Goal: Task Accomplishment & Management: Complete application form

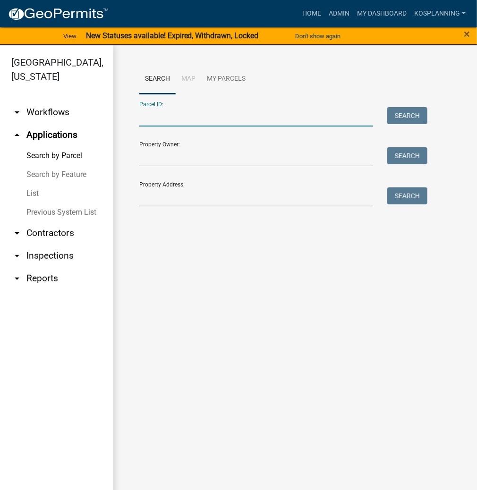
click at [174, 113] on input "Parcel ID:" at bounding box center [256, 116] width 234 height 19
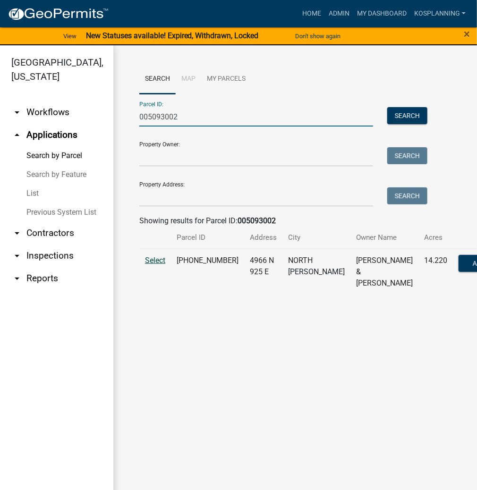
type input "005093002"
click at [151, 265] on span "Select" at bounding box center [155, 260] width 20 height 9
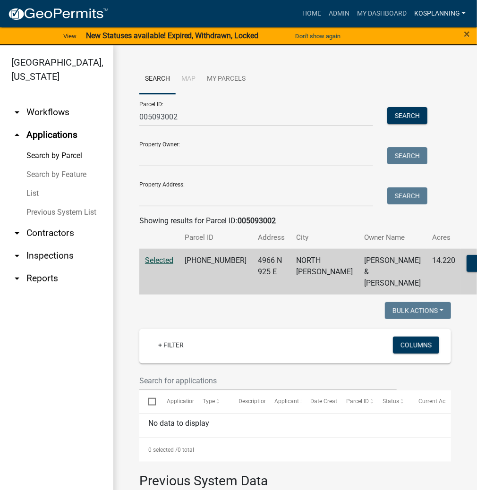
click at [440, 17] on link "kosplanning" at bounding box center [439, 14] width 59 height 18
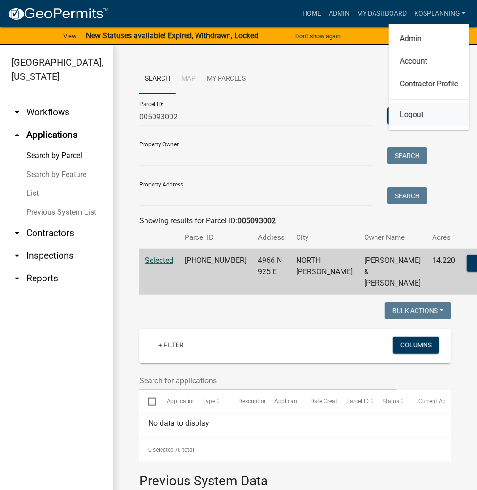
click at [408, 114] on link "Logout" at bounding box center [429, 114] width 81 height 23
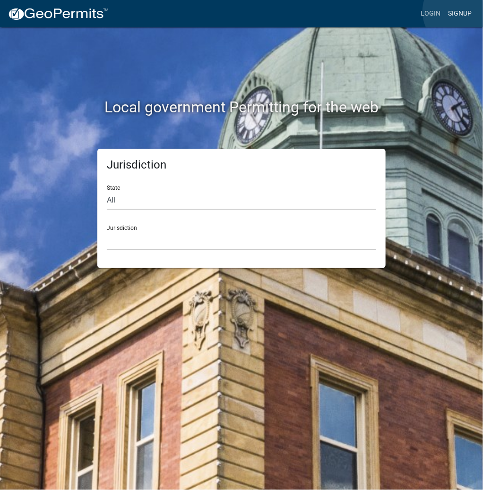
click at [461, 11] on link "Signup" at bounding box center [459, 14] width 31 height 18
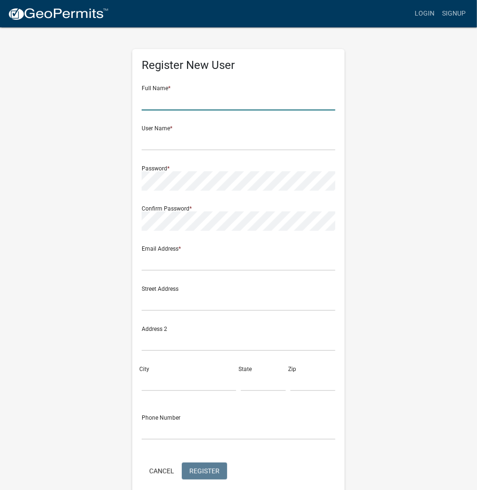
click at [155, 100] on input "text" at bounding box center [239, 100] width 194 height 19
type input "[PERSON_NAME]"
click at [187, 143] on input "text" at bounding box center [239, 140] width 194 height 19
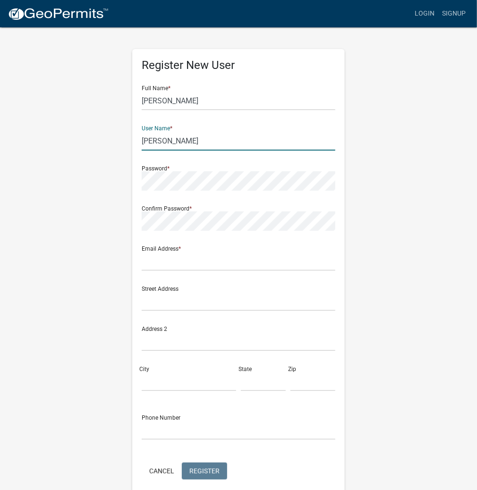
click at [162, 139] on input "[PERSON_NAME]" at bounding box center [239, 140] width 194 height 19
drag, startPoint x: 209, startPoint y: 144, endPoint x: 133, endPoint y: 144, distance: 75.5
click at [133, 144] on div "Register New User Full Name * [PERSON_NAME] User Name * DEANBURCHARD Password *…" at bounding box center [238, 274] width 212 height 451
type input "DEANBURCHARD"
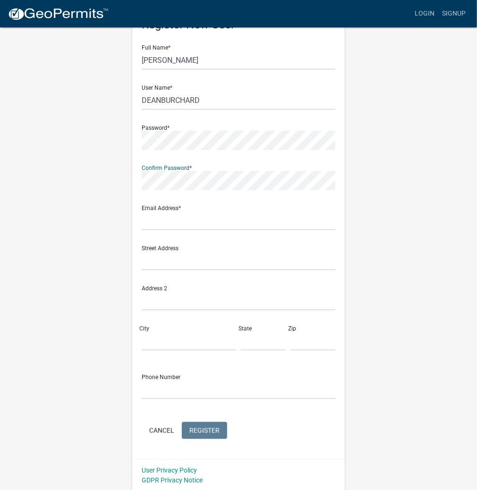
scroll to position [42, 0]
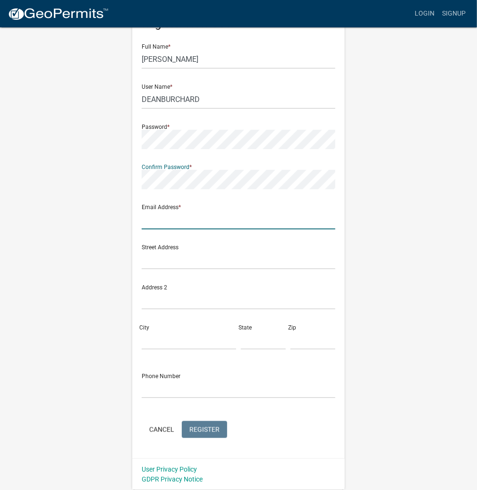
click at [162, 221] on input "text" at bounding box center [239, 219] width 194 height 19
click at [374, 221] on div "Register New User Full Name * [PERSON_NAME] User Name * DEANBURCHARD Password *…" at bounding box center [238, 237] width 453 height 505
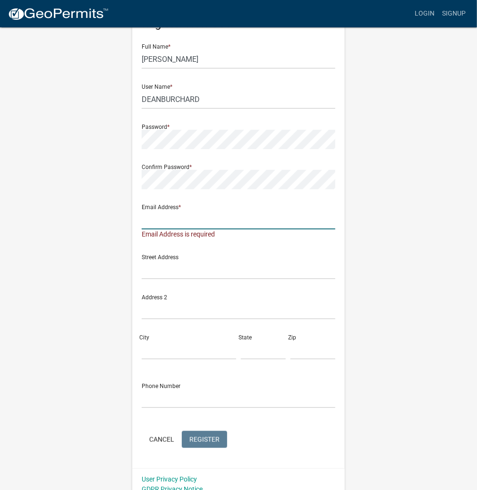
click at [164, 223] on input "text" at bounding box center [239, 219] width 194 height 19
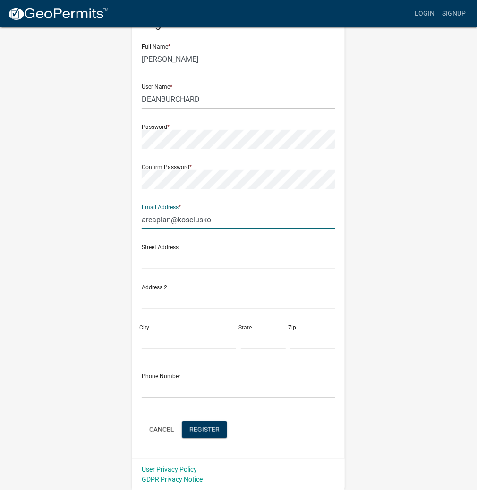
type input "[EMAIL_ADDRESS][DOMAIN_NAME]"
click at [204, 430] on span "Register" at bounding box center [204, 429] width 30 height 8
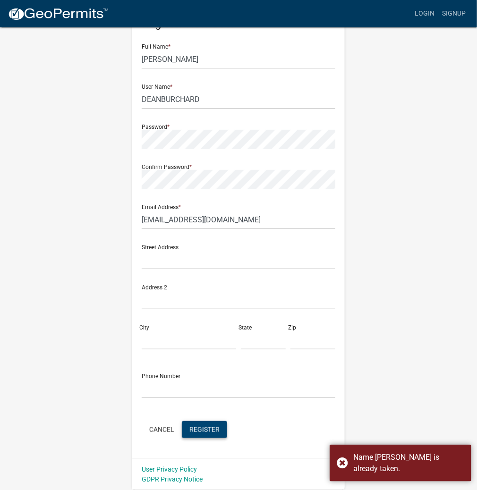
scroll to position [0, 0]
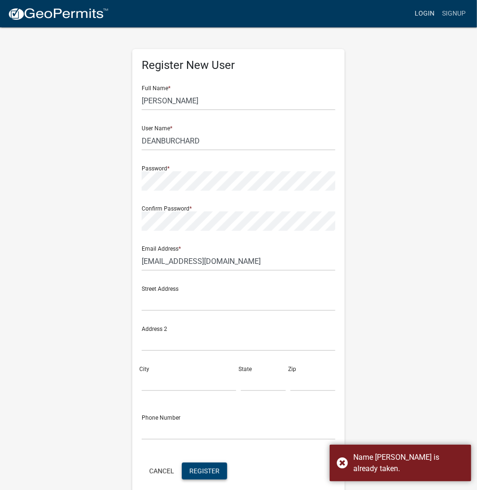
click at [434, 11] on link "Login" at bounding box center [424, 14] width 27 height 18
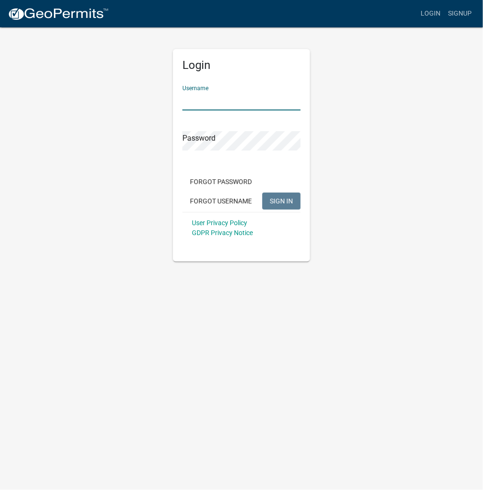
drag, startPoint x: 195, startPoint y: 108, endPoint x: 198, endPoint y: 105, distance: 5.0
click at [195, 108] on input "Username" at bounding box center [241, 100] width 118 height 19
type input "kosplanning"
click at [262, 193] on button "SIGN IN" at bounding box center [281, 201] width 38 height 17
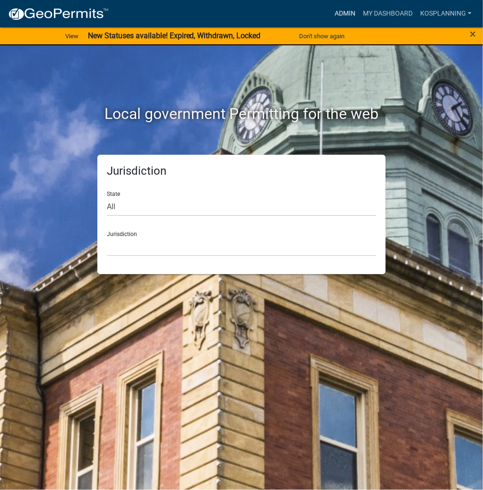
click at [338, 13] on link "Admin" at bounding box center [344, 14] width 28 height 18
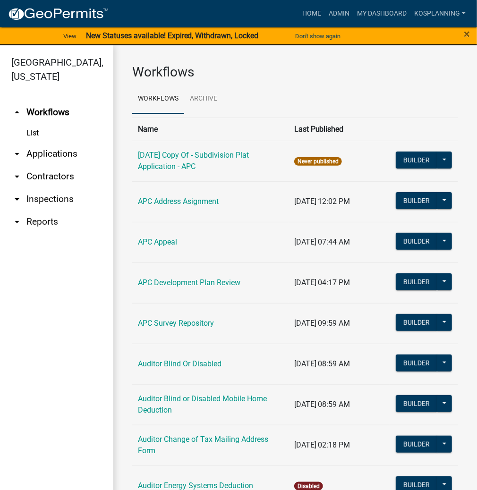
click at [62, 175] on link "arrow_drop_down Contractors" at bounding box center [56, 176] width 113 height 23
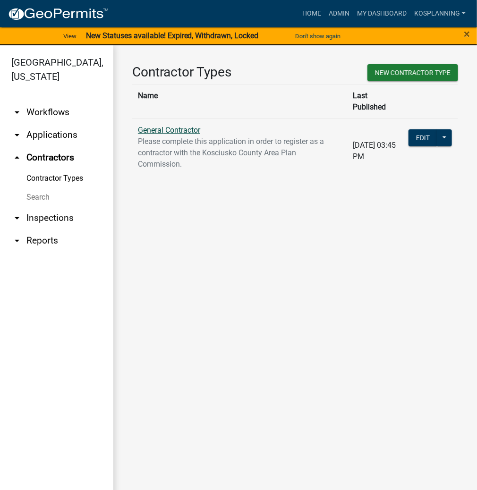
click at [171, 126] on link "General Contractor" at bounding box center [169, 130] width 62 height 9
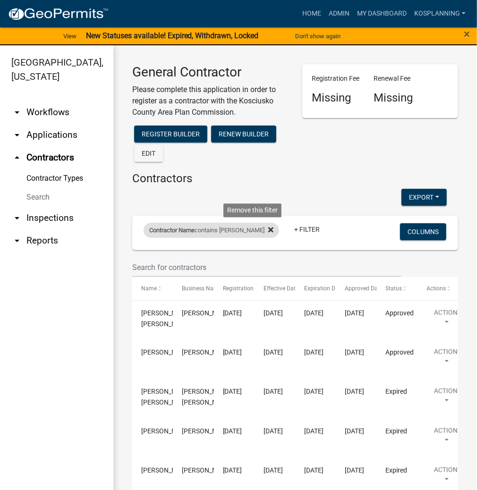
click at [268, 232] on icon at bounding box center [270, 229] width 5 height 5
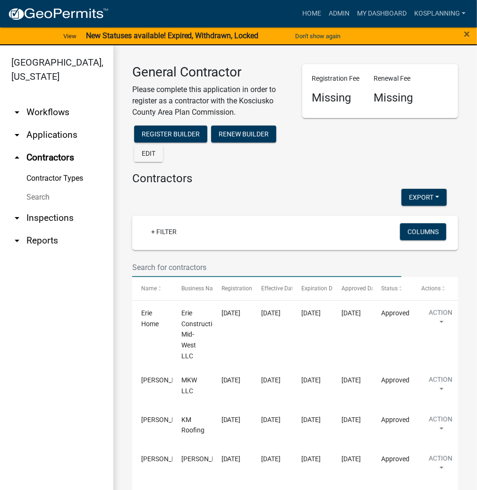
click at [152, 264] on input "text" at bounding box center [266, 267] width 269 height 19
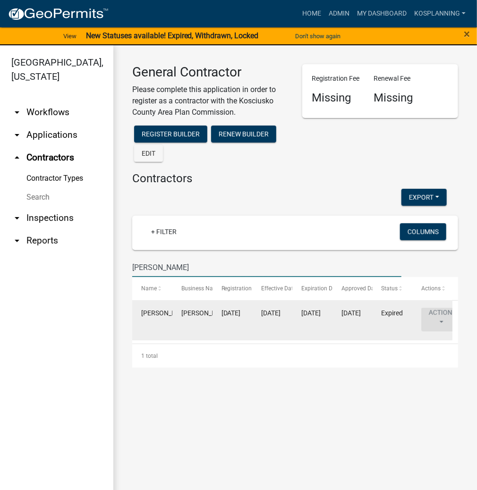
type input "[PERSON_NAME]"
click at [438, 316] on button "Action" at bounding box center [440, 320] width 39 height 24
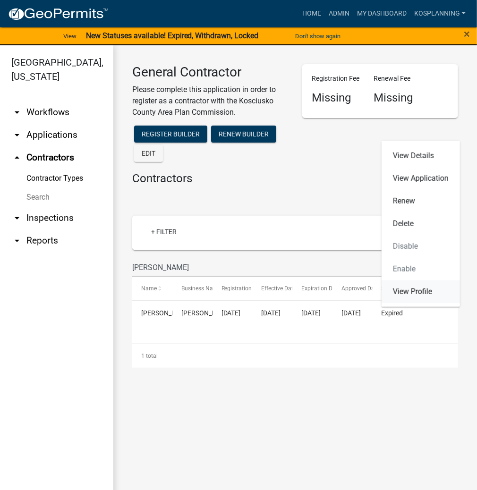
click at [429, 288] on link "View Profile" at bounding box center [420, 291] width 78 height 23
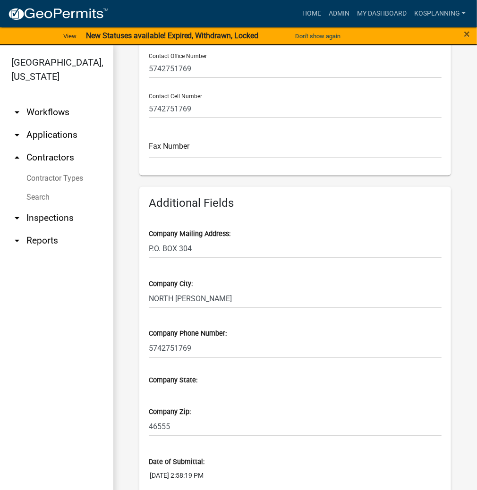
scroll to position [340, 0]
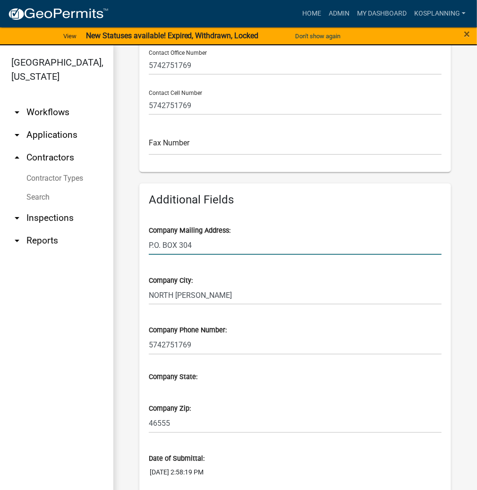
drag, startPoint x: 203, startPoint y: 244, endPoint x: 144, endPoint y: 248, distance: 58.3
click at [133, 246] on div "Profile Business Name [PERSON_NAME] Contact Info First Name [PERSON_NAME] Last …" at bounding box center [295, 319] width 326 height 1053
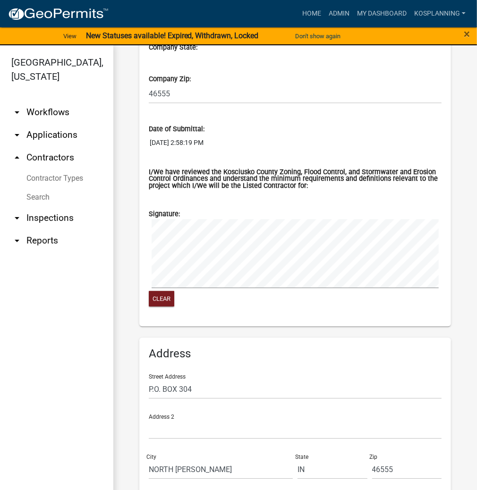
scroll to position [718, 0]
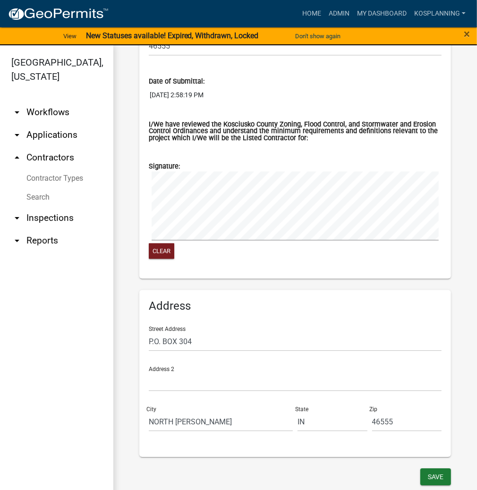
type input "4966 N 925 E"
drag, startPoint x: 149, startPoint y: 336, endPoint x: 101, endPoint y: 340, distance: 48.8
click at [101, 340] on div "[GEOGRAPHIC_DATA], [US_STATE] arrow_drop_down Workflows List arrow_drop_down Ap…" at bounding box center [238, 273] width 477 height 456
type input "4966 N 925 E"
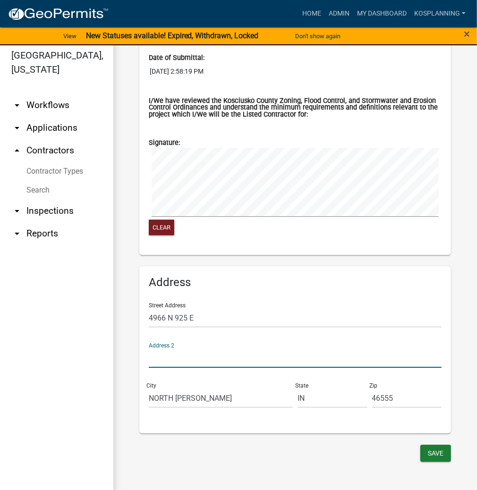
scroll to position [11, 0]
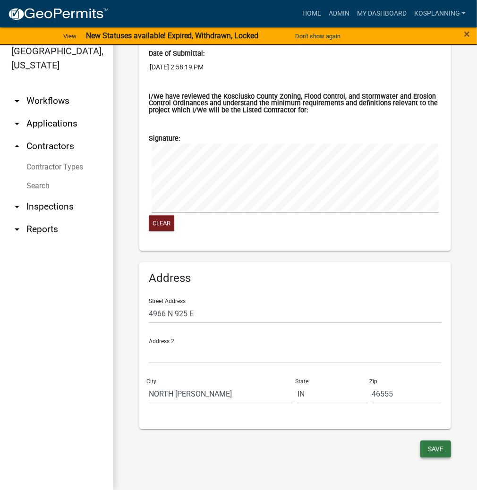
click at [434, 452] on button "Save" at bounding box center [435, 448] width 31 height 17
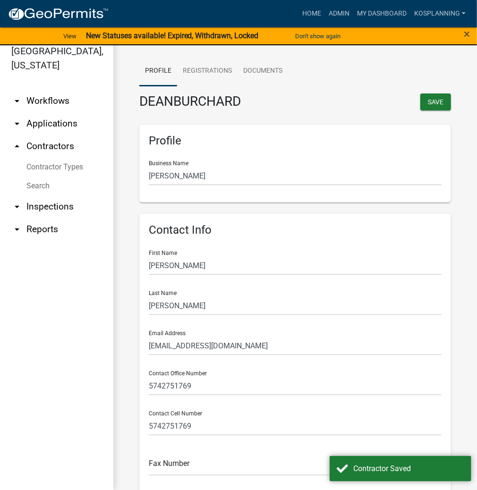
scroll to position [0, 0]
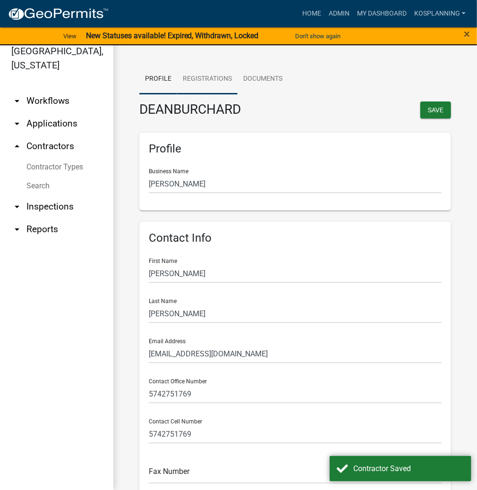
click at [208, 72] on link "Registrations" at bounding box center [207, 79] width 60 height 30
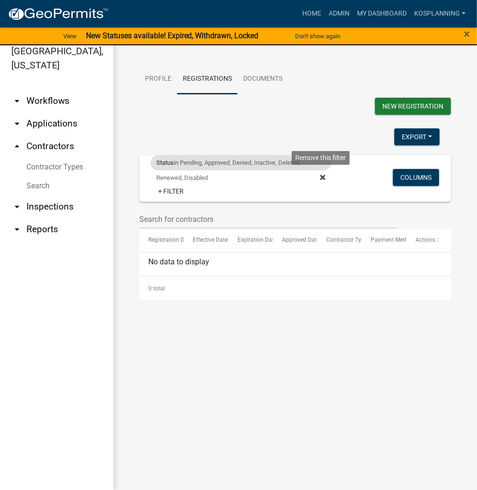
click at [324, 178] on icon at bounding box center [322, 177] width 5 height 5
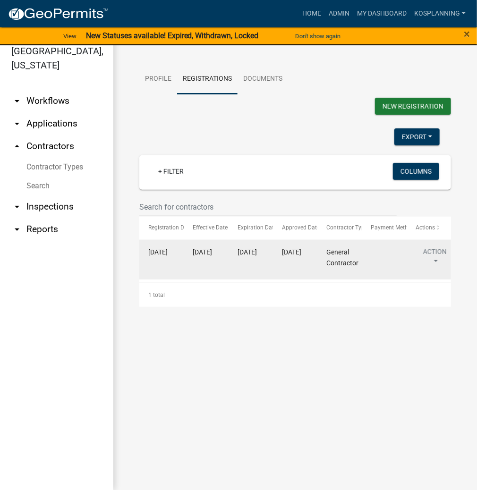
click at [432, 253] on button "Action" at bounding box center [434, 259] width 39 height 24
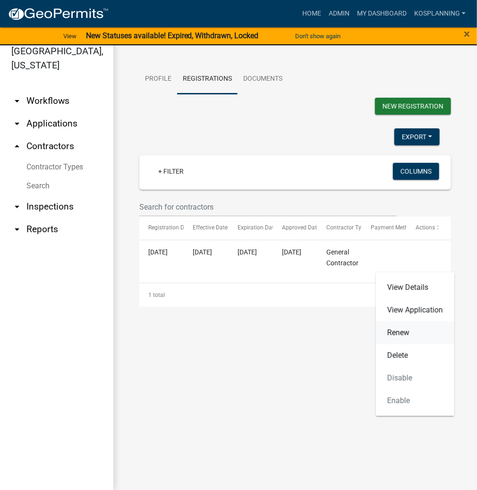
click at [394, 335] on link "Renew" at bounding box center [415, 333] width 78 height 23
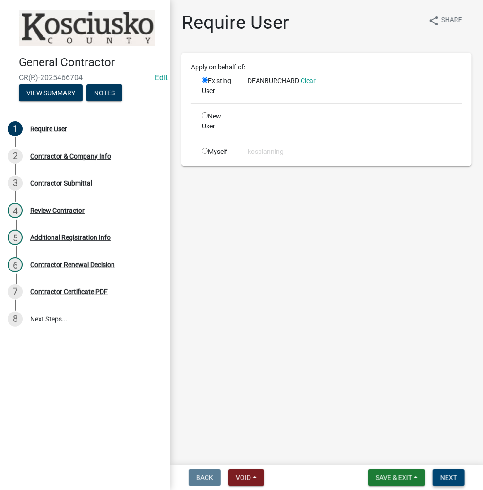
click at [446, 485] on button "Next" at bounding box center [448, 477] width 32 height 17
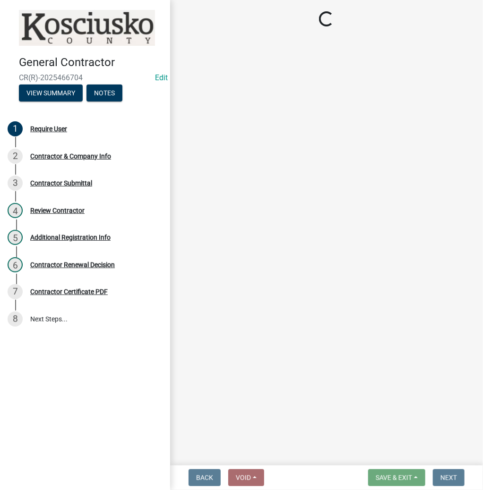
select select "IN"
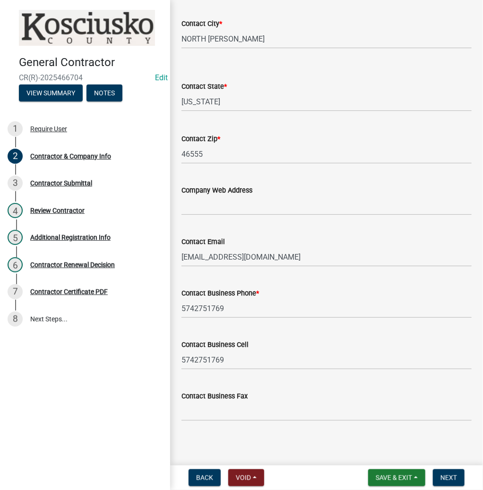
scroll to position [361, 0]
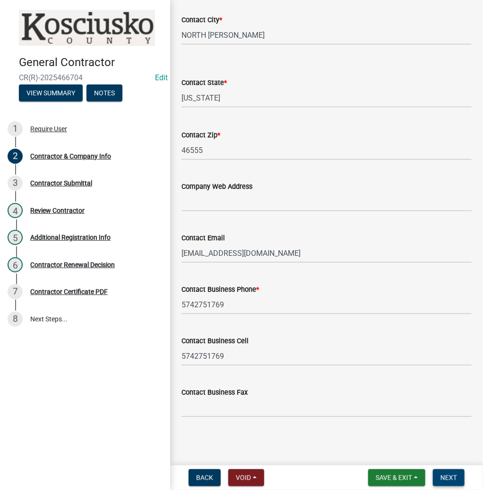
click at [438, 471] on button "Next" at bounding box center [448, 477] width 32 height 17
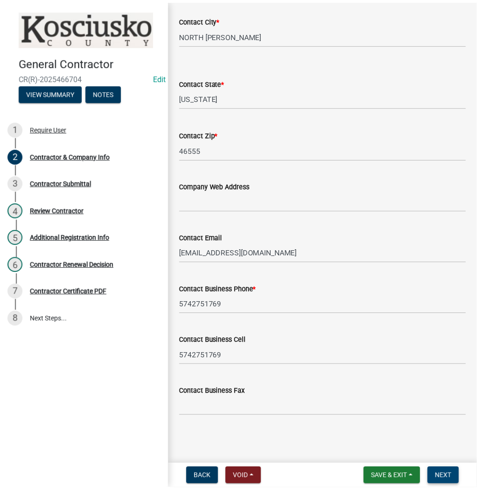
scroll to position [0, 0]
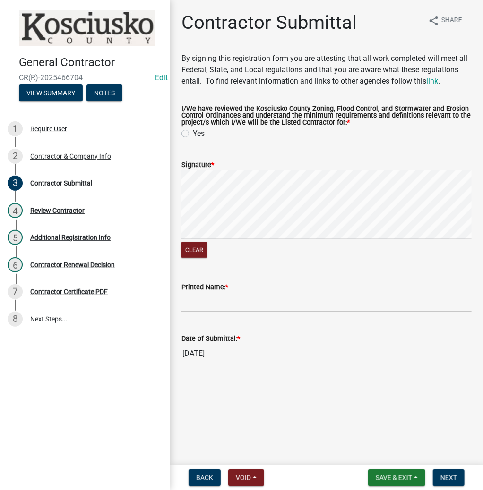
click at [182, 127] on div "I/We have reviewed the Kosciusko County Zoning, Flood Control, and Stormwater a…" at bounding box center [326, 117] width 290 height 22
click at [193, 133] on label "Yes" at bounding box center [199, 133] width 12 height 11
click at [193, 133] on input "Yes" at bounding box center [196, 131] width 6 height 6
radio input "true"
click at [223, 305] on input "Printed Name: *" at bounding box center [326, 302] width 290 height 19
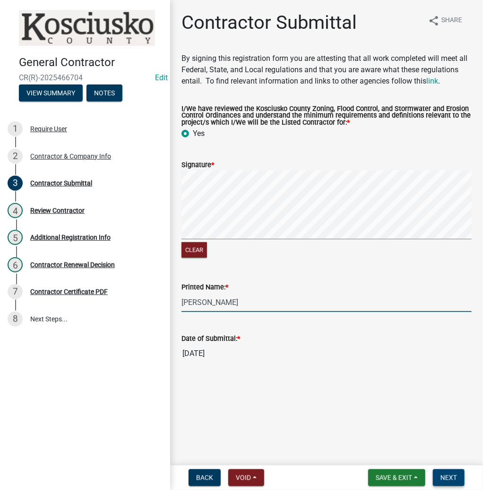
type input "[PERSON_NAME]"
click at [455, 475] on span "Next" at bounding box center [448, 478] width 17 height 8
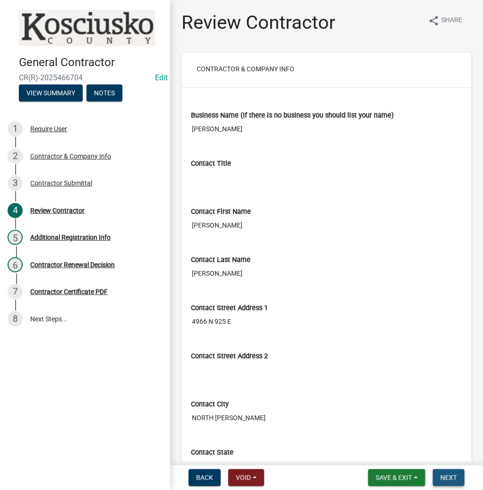
click at [450, 476] on span "Next" at bounding box center [448, 478] width 17 height 8
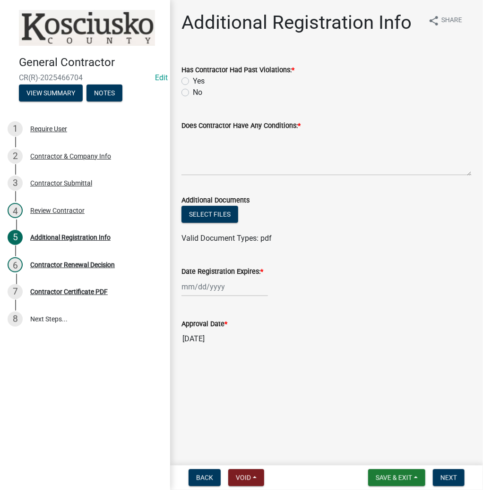
click at [193, 93] on label "No" at bounding box center [197, 92] width 9 height 11
click at [193, 93] on input "No" at bounding box center [196, 90] width 6 height 6
radio input "true"
click at [203, 148] on textarea "Does Contractor Have Any Conditions: *" at bounding box center [326, 153] width 290 height 44
type textarea "NONE"
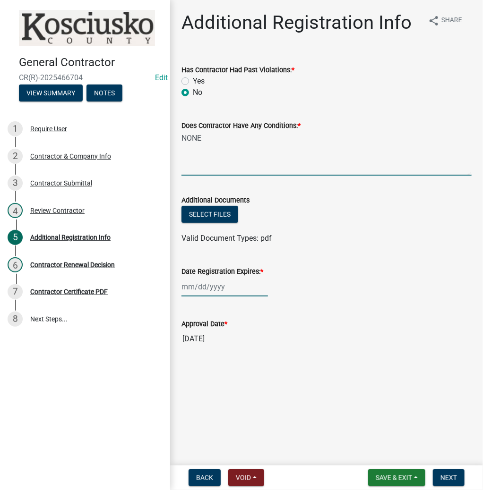
click at [221, 284] on div at bounding box center [224, 286] width 86 height 19
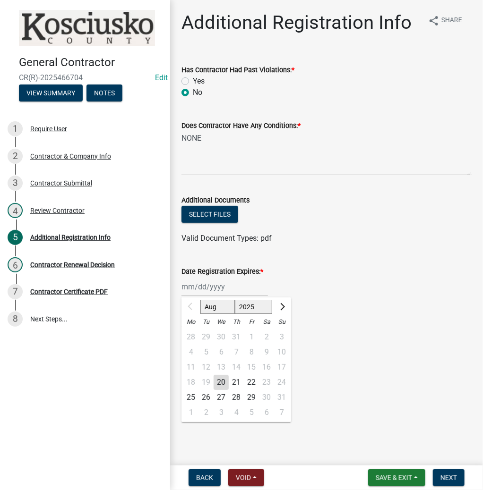
click at [242, 303] on select "2025 2026 2027 2028 2029 2030 2031 2032 2033 2034 2035 2036 2037 2038 2039 2040…" at bounding box center [254, 307] width 38 height 14
select select "2026"
click at [235, 300] on select "2025 2026 2027 2028 2029 2030 2031 2032 2033 2034 2035 2036 2037 2038 2039 2040…" at bounding box center [254, 307] width 38 height 14
click at [236, 382] on div "20" at bounding box center [236, 382] width 15 height 15
type input "[DATE]"
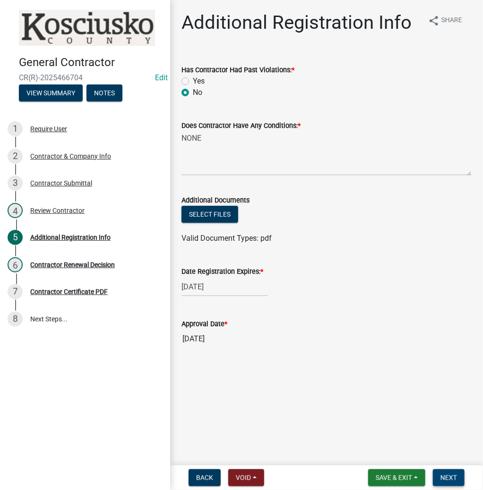
click at [444, 471] on button "Next" at bounding box center [448, 477] width 32 height 17
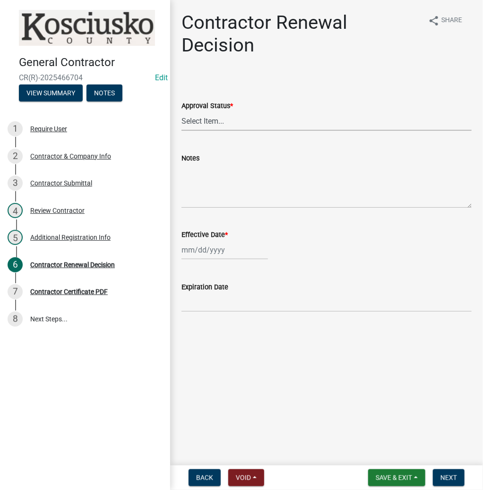
click at [208, 124] on select "Select Item... Approved Denied" at bounding box center [326, 120] width 290 height 19
click at [181, 111] on select "Select Item... Approved Denied" at bounding box center [326, 120] width 290 height 19
select select "30db8998-795d-4bbe-8e49-f1ade8865815"
click at [203, 252] on div at bounding box center [224, 249] width 86 height 19
select select "8"
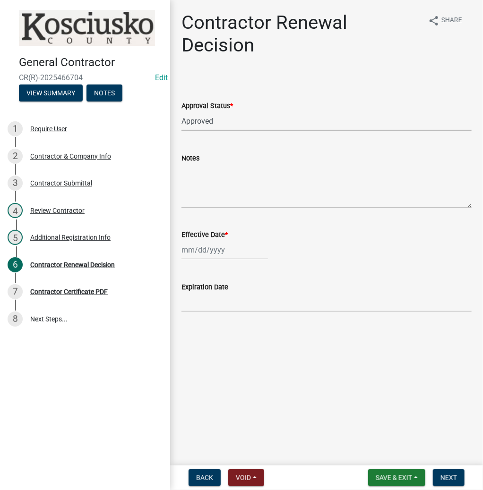
select select "2025"
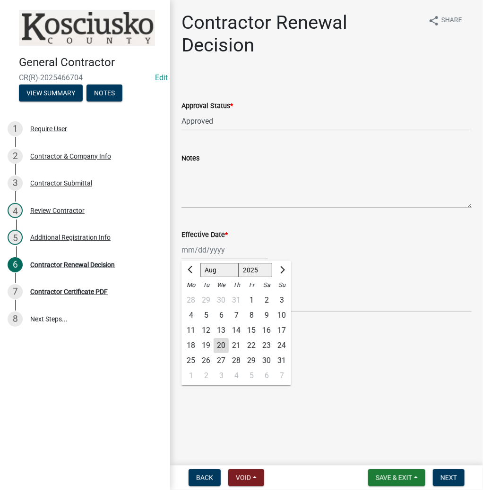
click at [227, 349] on div "20" at bounding box center [220, 345] width 15 height 15
type input "[DATE]"
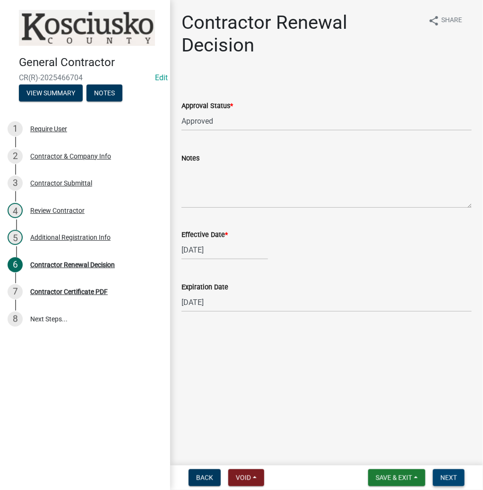
click at [441, 471] on button "Next" at bounding box center [448, 477] width 32 height 17
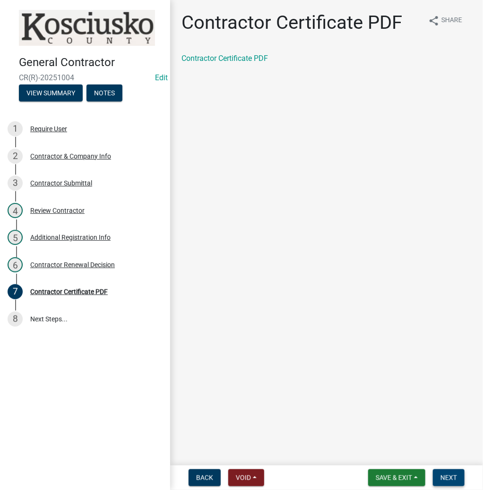
click at [437, 478] on button "Next" at bounding box center [448, 477] width 32 height 17
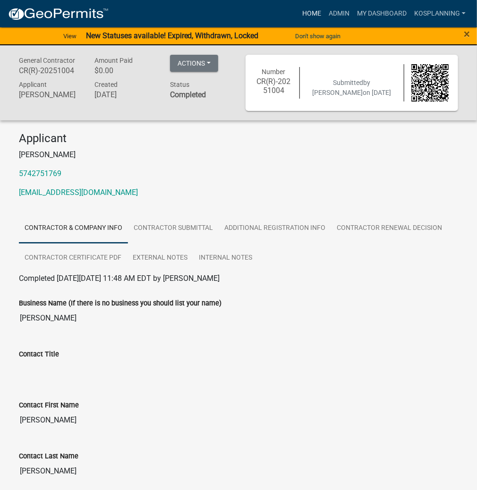
click at [314, 11] on link "Home" at bounding box center [311, 14] width 26 height 18
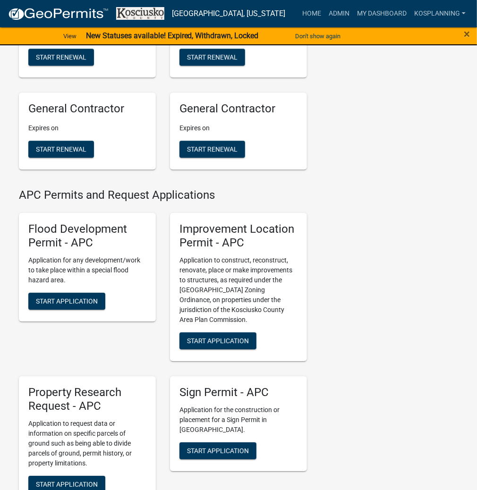
scroll to position [906, 0]
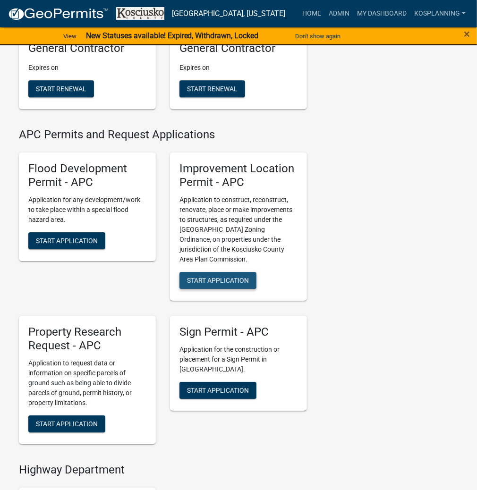
click at [237, 284] on span "Start Application" at bounding box center [218, 281] width 62 height 8
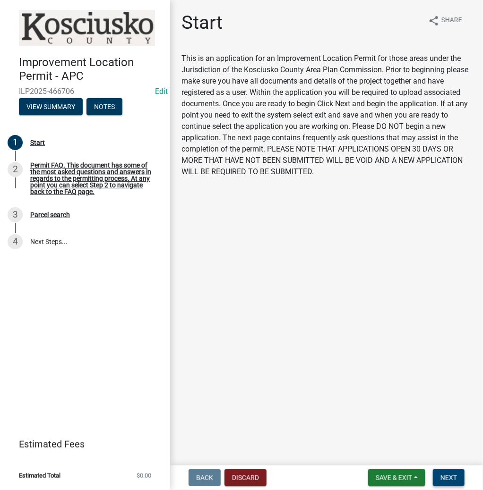
click at [461, 475] on button "Next" at bounding box center [448, 477] width 32 height 17
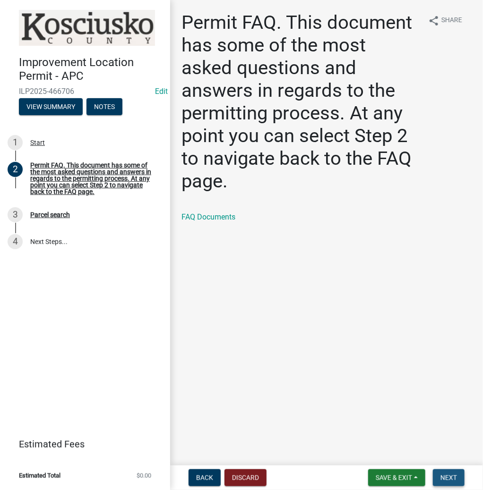
click at [453, 472] on button "Next" at bounding box center [448, 477] width 32 height 17
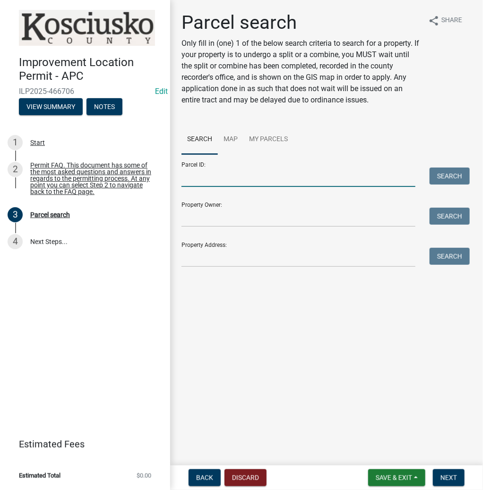
click at [187, 175] on input "Parcel ID:" at bounding box center [298, 177] width 234 height 19
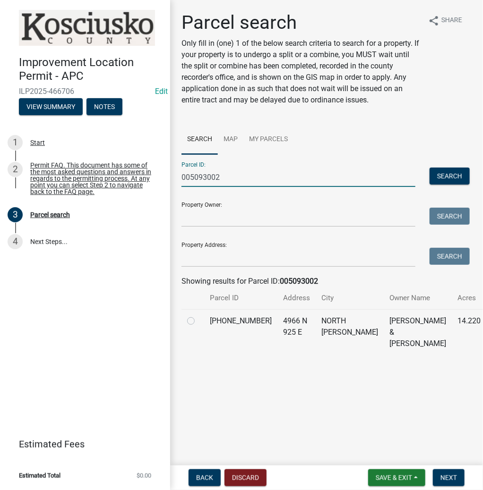
type input "005093002"
click at [198, 315] on label at bounding box center [198, 315] width 0 height 0
click at [198, 322] on input "radio" at bounding box center [201, 318] width 6 height 6
radio input "true"
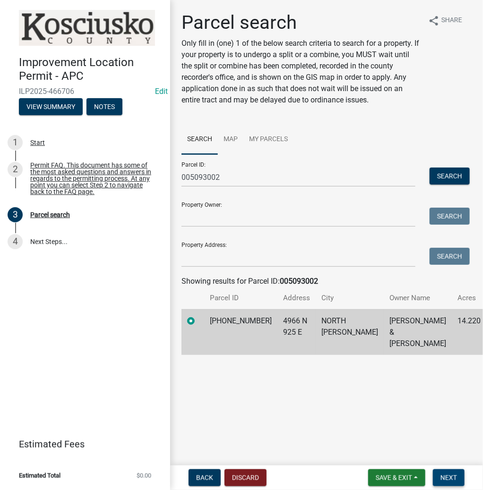
click at [455, 472] on button "Next" at bounding box center [448, 477] width 32 height 17
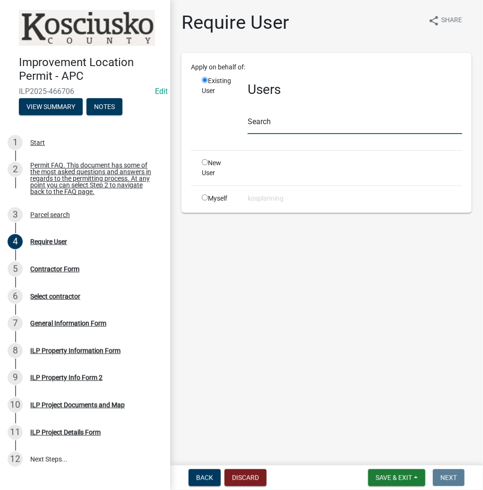
click at [264, 119] on input "text" at bounding box center [354, 124] width 214 height 19
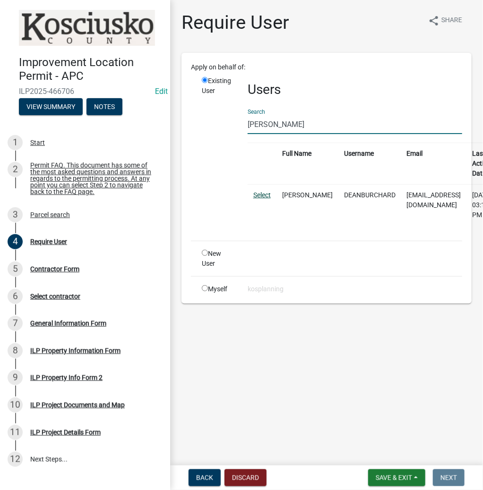
type input "[PERSON_NAME]"
click at [267, 191] on link "Select" at bounding box center [261, 195] width 17 height 8
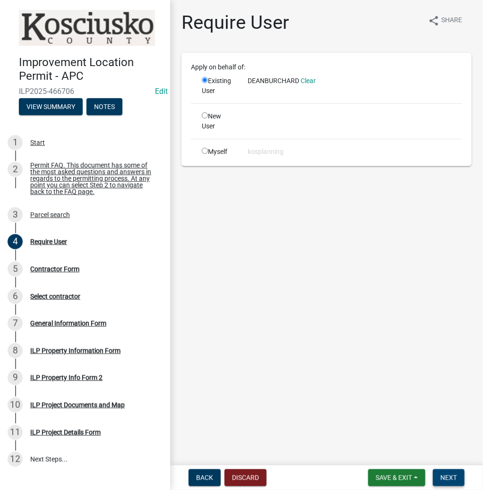
click at [446, 476] on span "Next" at bounding box center [448, 478] width 17 height 8
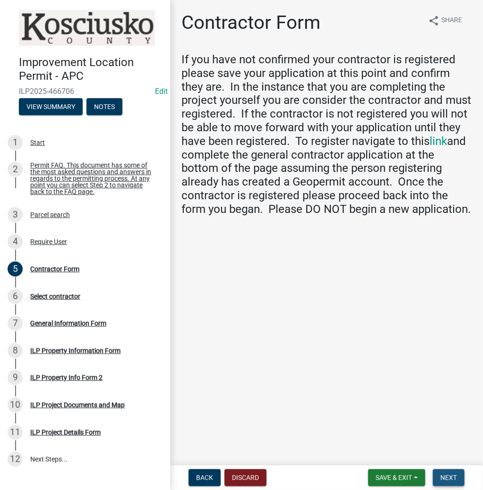
click at [450, 476] on span "Next" at bounding box center [448, 478] width 17 height 8
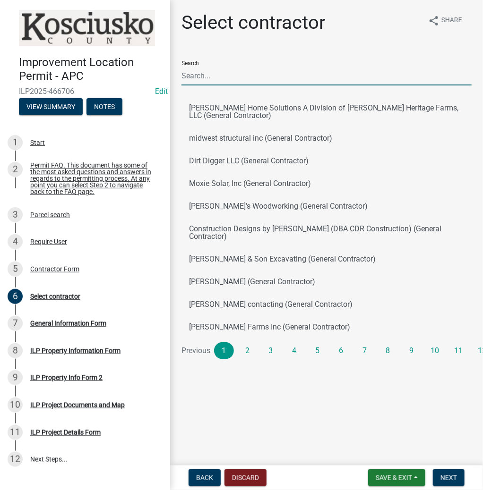
click at [215, 70] on input "Search" at bounding box center [326, 75] width 290 height 19
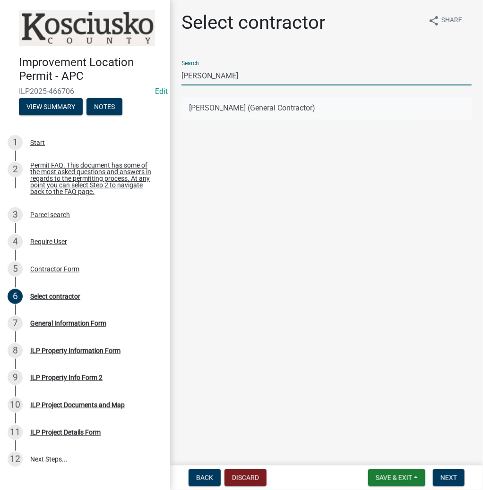
type input "[PERSON_NAME]"
click at [234, 104] on button "[PERSON_NAME] (General Contractor)" at bounding box center [326, 108] width 290 height 23
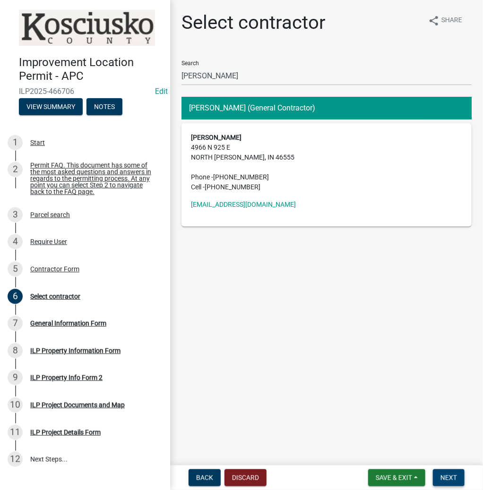
click at [447, 472] on button "Next" at bounding box center [448, 477] width 32 height 17
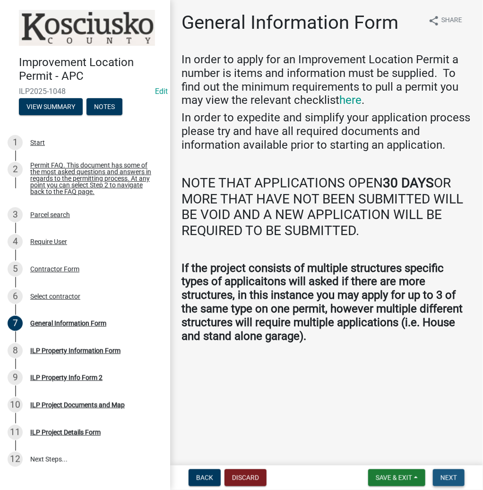
click at [454, 476] on span "Next" at bounding box center [448, 478] width 17 height 8
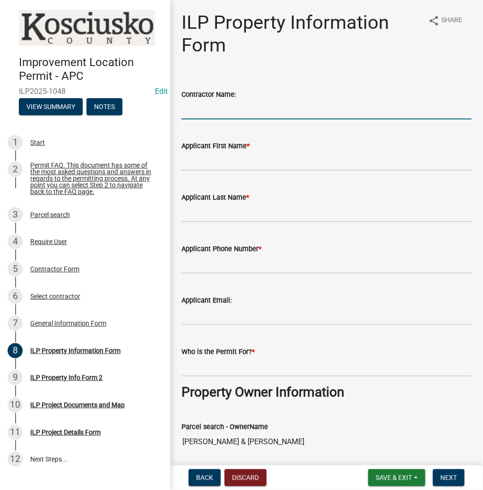
click at [204, 111] on input "Contractor Name:" at bounding box center [326, 109] width 290 height 19
type input "[PERSON_NAME]"
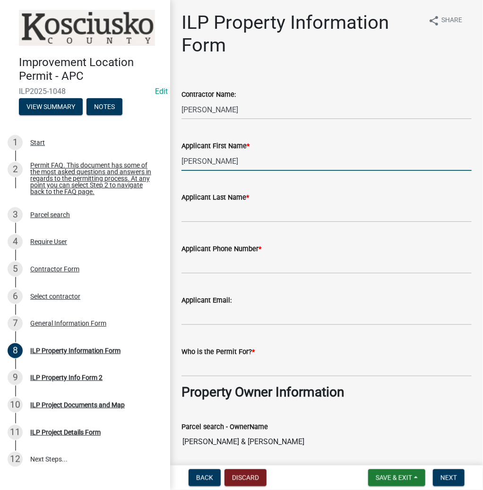
type input "[PERSON_NAME]"
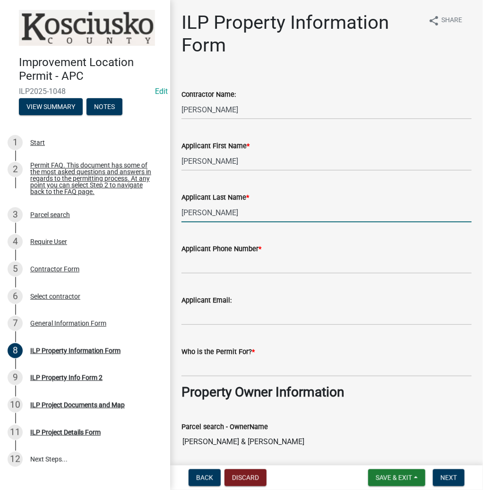
type input "[PERSON_NAME]"
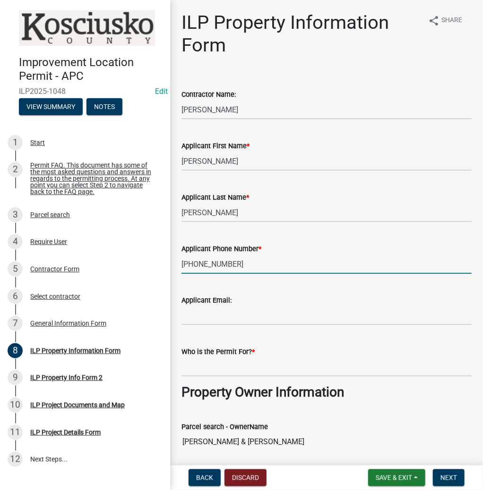
type input "[PHONE_NUMBER]"
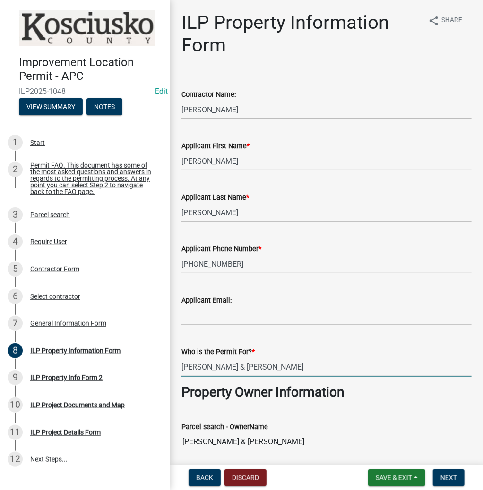
type input "[PERSON_NAME] & [PERSON_NAME]"
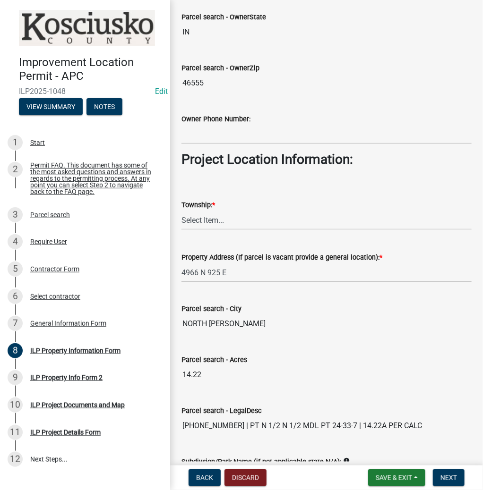
scroll to position [639, 0]
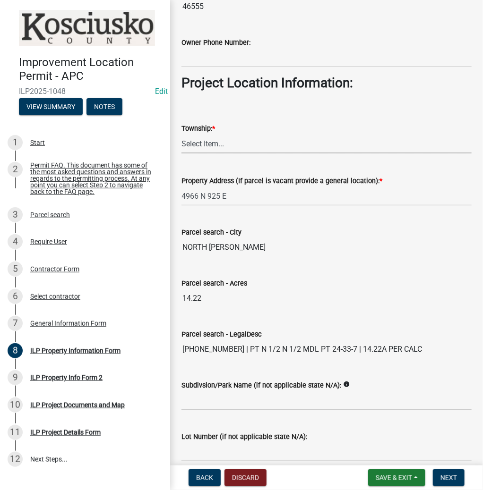
click at [212, 144] on select "Select Item... [PERSON_NAME] - Elkhart Co Clay Etna [GEOGRAPHIC_DATA][PERSON_NA…" at bounding box center [326, 143] width 290 height 19
click at [181, 134] on select "Select Item... [PERSON_NAME] - Elkhart Co Clay Etna [GEOGRAPHIC_DATA][PERSON_NA…" at bounding box center [326, 143] width 290 height 19
select select "8aeb2c27-db4f-4f65-83dd-c512a3678cb2"
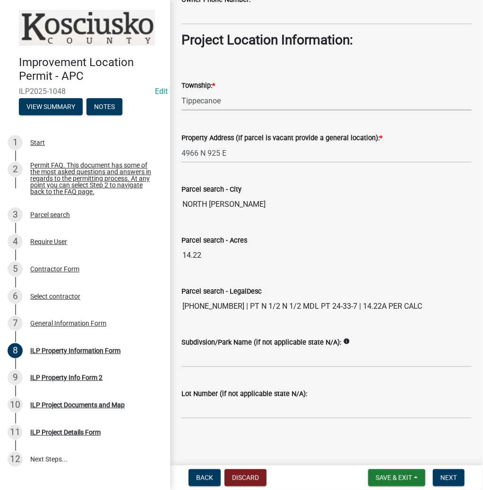
click at [470, 480] on div "Back Discard Save & Exit Save Save & Exit Next" at bounding box center [326, 477] width 297 height 17
click at [458, 481] on button "Next" at bounding box center [448, 477] width 32 height 17
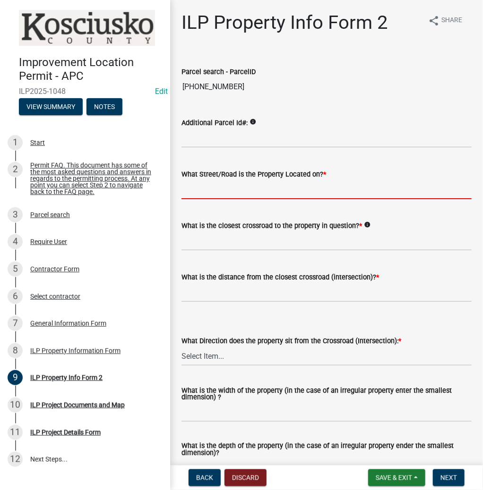
click at [223, 190] on input "What Street/Road is the Property Located on? *" at bounding box center [326, 189] width 290 height 19
type input "925 E"
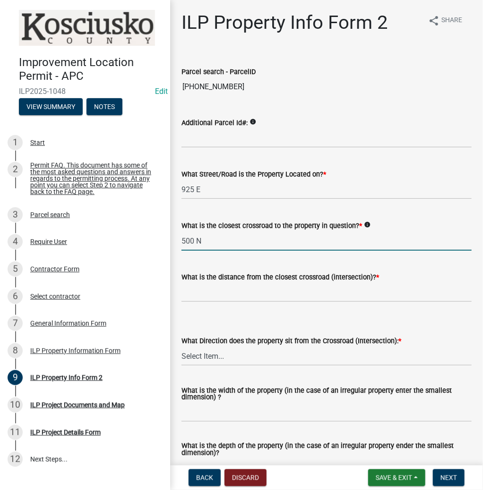
type input "500 N"
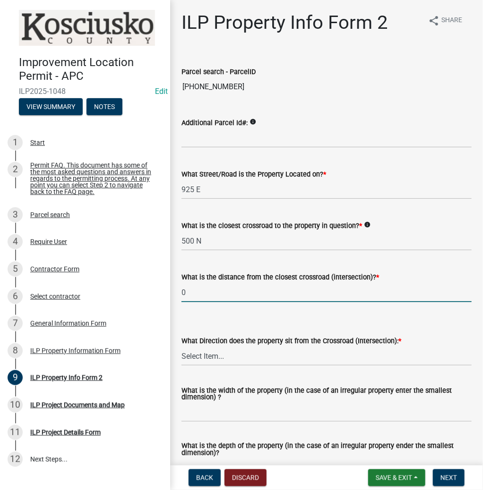
type input "0"
click at [203, 348] on select "Select Item... N NE NW S SE SW E W" at bounding box center [326, 356] width 290 height 19
click at [181, 347] on select "Select Item... N NE NW S SE SW E W" at bounding box center [326, 356] width 290 height 19
select select "5d8d9a6f-68f4-4910-b8ad-905844ed2da1"
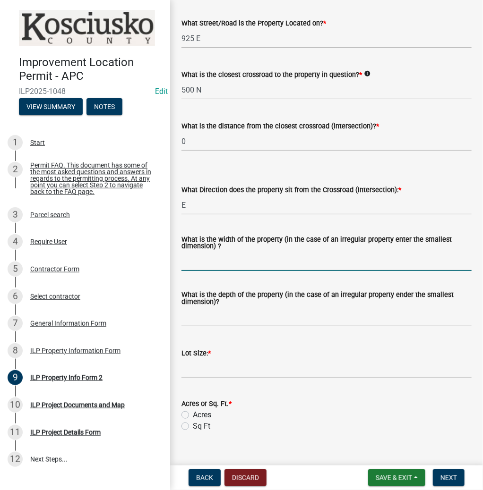
click at [208, 257] on input "What is the width of the property (in the case of an irregular property enter t…" at bounding box center [326, 261] width 290 height 19
type input "VARIES"
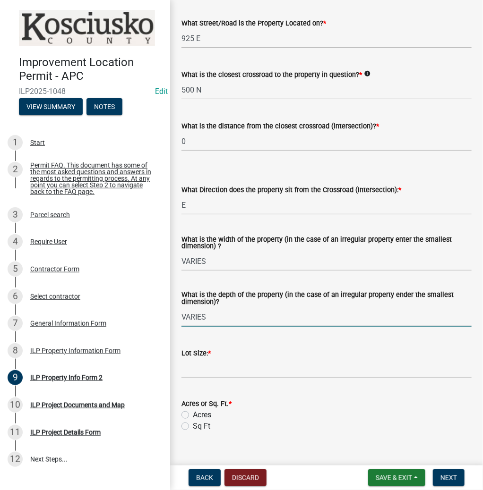
type input "VARIES"
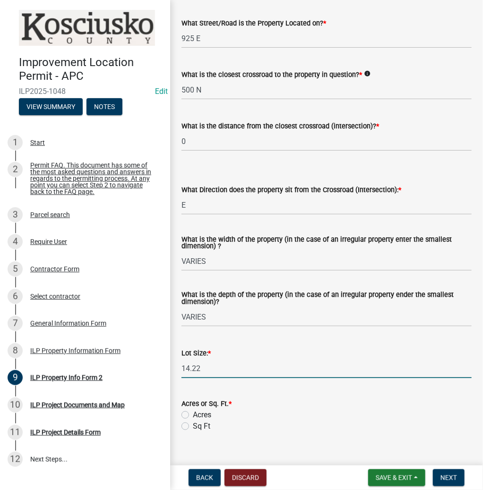
type input "14.22"
click at [186, 411] on div "Acres" at bounding box center [326, 414] width 290 height 11
click at [193, 412] on label "Acres" at bounding box center [202, 414] width 18 height 11
click at [193, 412] on input "Acres" at bounding box center [196, 412] width 6 height 6
radio input "true"
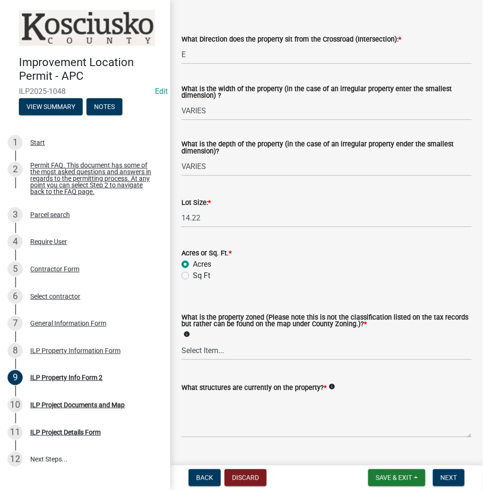
scroll to position [302, 0]
click at [206, 347] on select "Select Item... Agricultural Agricultural 2 Commercial Environmental Industrial …" at bounding box center [326, 349] width 290 height 19
click at [181, 341] on select "Select Item... Agricultural Agricultural 2 Commercial Environmental Industrial …" at bounding box center [326, 349] width 290 height 19
select select "ea119d11-e52e-4559-b746-af06211fe819"
click at [215, 404] on textarea "What structures are currently on the property? *" at bounding box center [326, 415] width 290 height 44
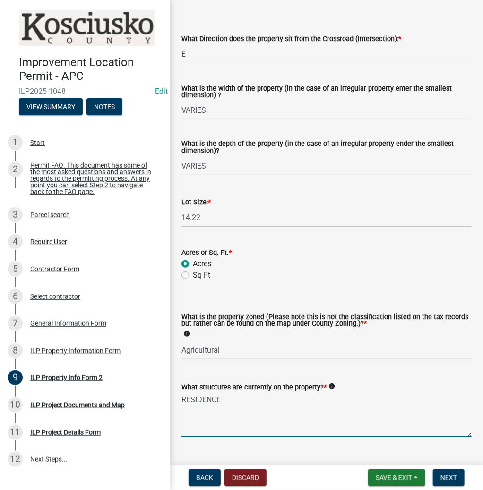
click at [246, 406] on textarea "RESIDENCE" at bounding box center [326, 415] width 290 height 44
type textarea "RESIDENCE, RES ACC BLDGS"
click at [450, 479] on span "Next" at bounding box center [448, 478] width 17 height 8
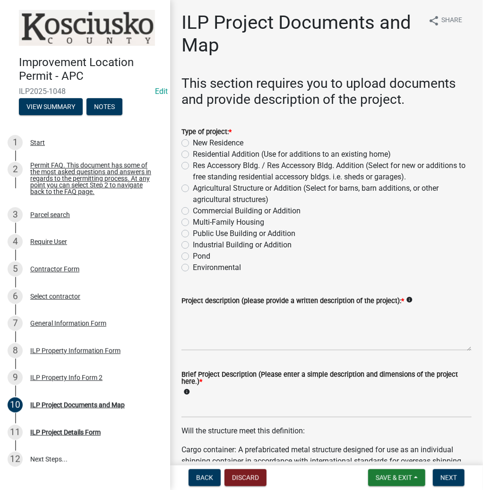
click at [193, 165] on label "Res Accessory Bldg. / Res Accessory Bldg. Addition (Select for new or additions…" at bounding box center [332, 171] width 279 height 23
click at [193, 165] on input "Res Accessory Bldg. / Res Accessory Bldg. Addition (Select for new or additions…" at bounding box center [196, 163] width 6 height 6
radio input "true"
click at [205, 330] on textarea "Project description (please provide a written description of the project): *" at bounding box center [326, 328] width 290 height 44
type textarea "14X14 GAZEBO"
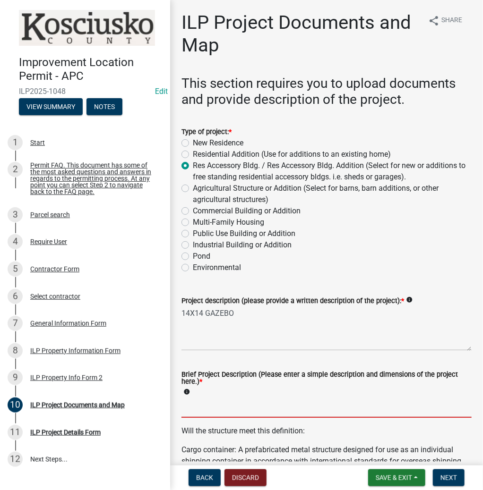
click at [191, 408] on input "Brief Project Description (Please enter a simple description and dimensions of …" at bounding box center [326, 407] width 290 height 19
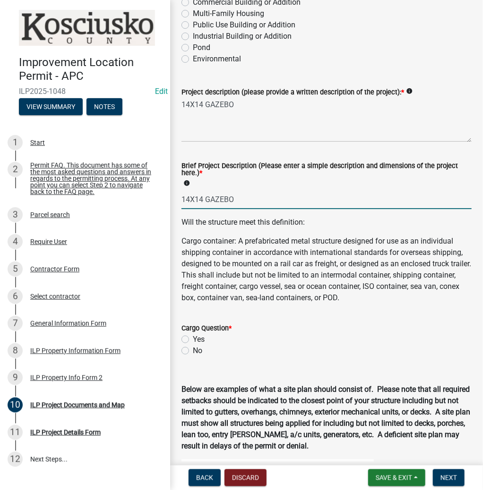
scroll to position [302, 0]
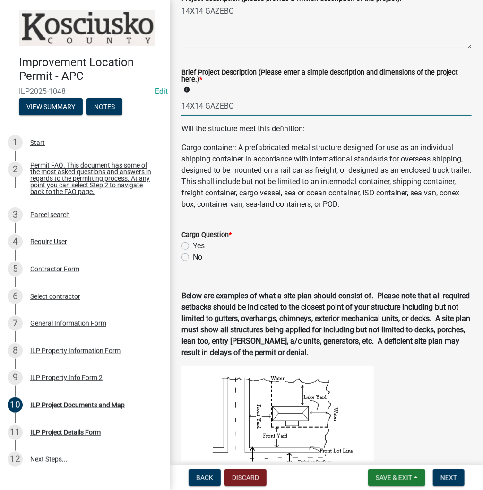
type input "14X14 GAZEBO"
click at [190, 257] on div "No" at bounding box center [326, 257] width 290 height 11
click at [193, 257] on label "No" at bounding box center [197, 257] width 9 height 11
click at [193, 257] on input "No" at bounding box center [196, 255] width 6 height 6
radio input "true"
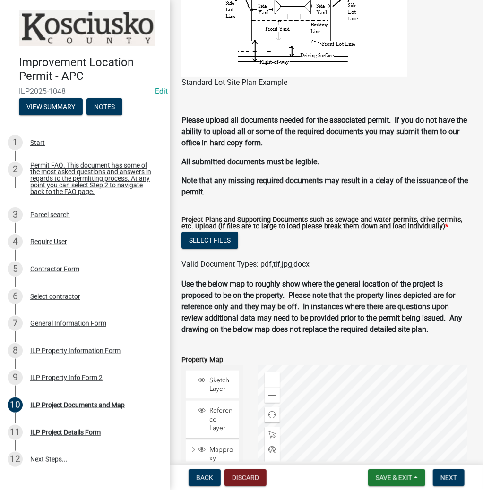
scroll to position [890, 0]
click at [225, 243] on button "Select files" at bounding box center [209, 240] width 57 height 17
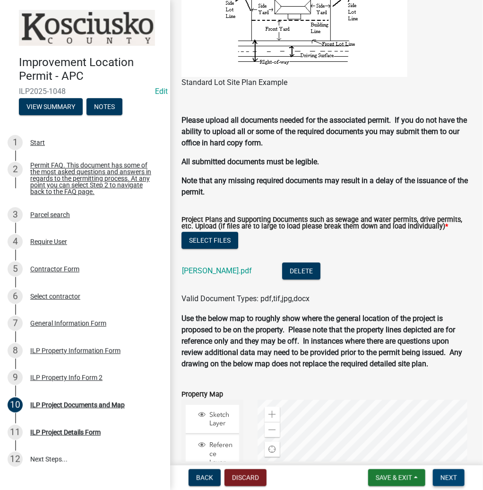
click at [448, 478] on span "Next" at bounding box center [448, 478] width 17 height 8
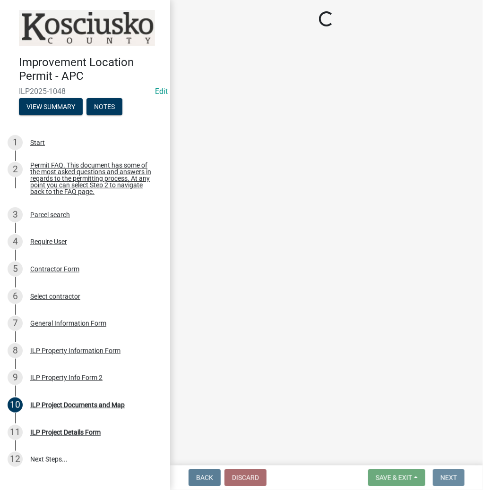
scroll to position [0, 0]
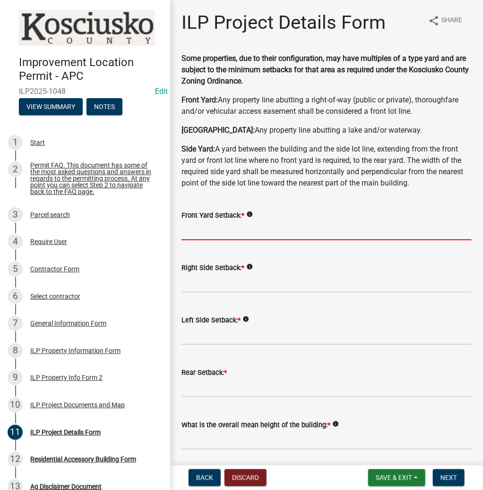
click at [213, 230] on input "text" at bounding box center [326, 230] width 290 height 19
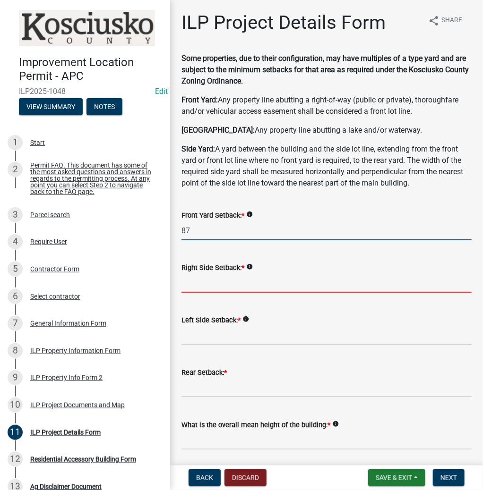
type input "87.0"
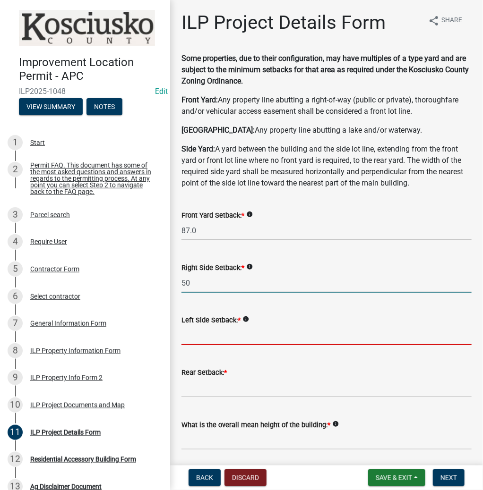
type input "50.0"
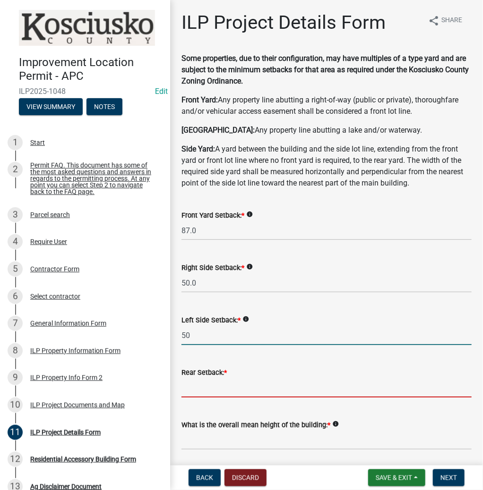
type input "50.0"
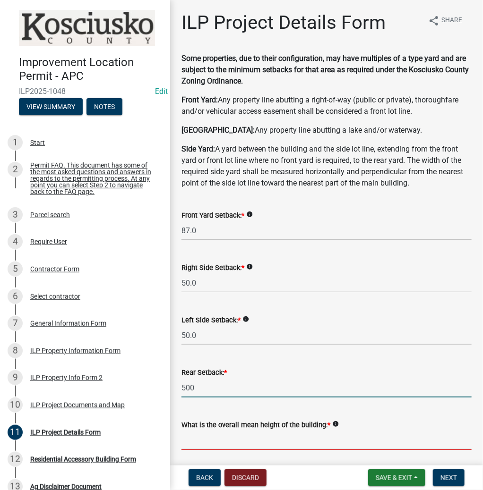
type input "500.0"
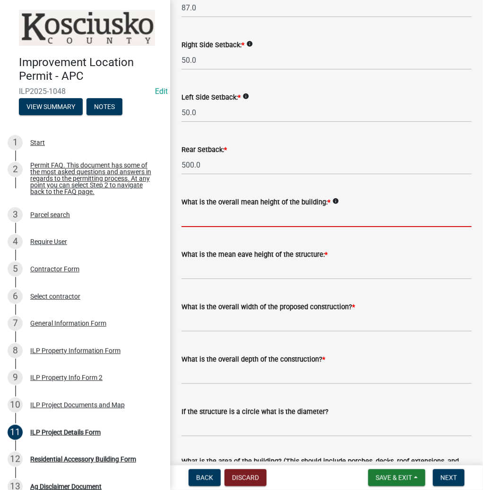
scroll to position [227, 0]
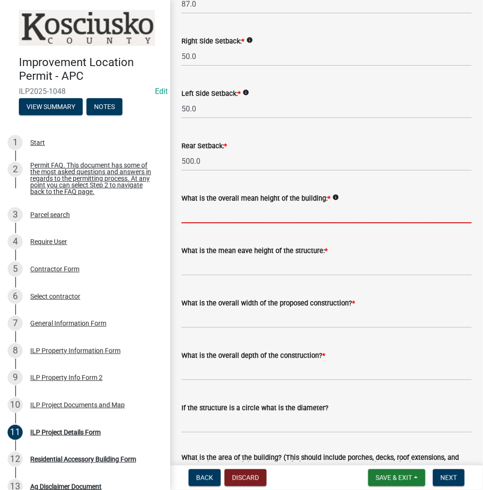
click at [209, 215] on input "text" at bounding box center [326, 213] width 290 height 19
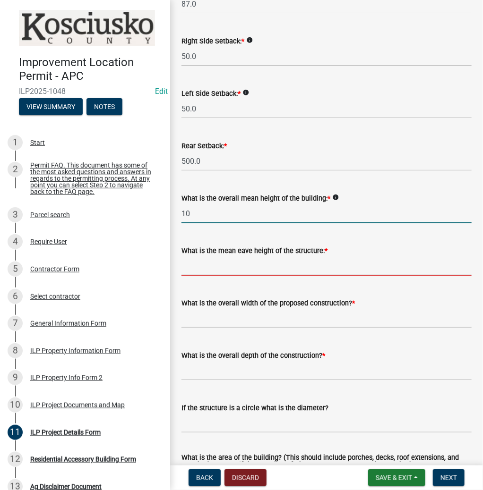
type input "10.0"
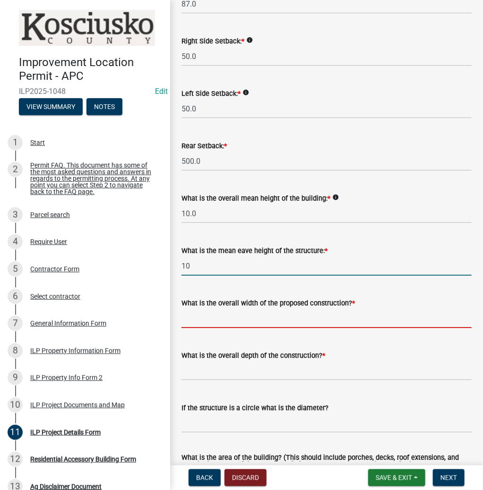
type input "10.0"
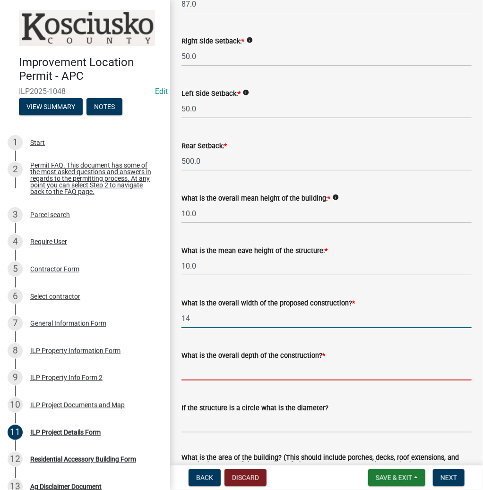
type input "14.00"
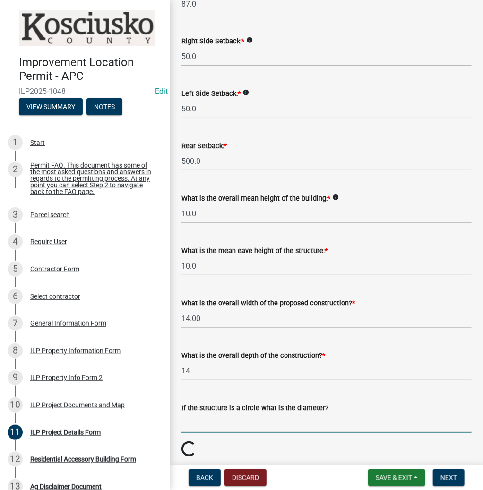
type input "14.00"
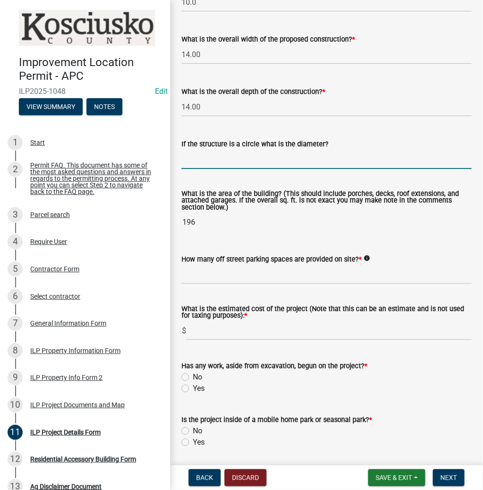
scroll to position [529, 0]
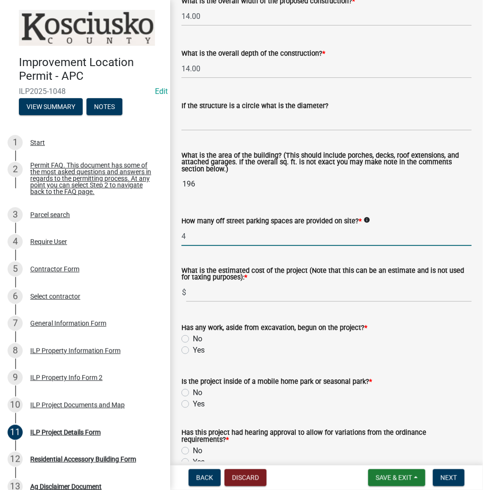
type input "4"
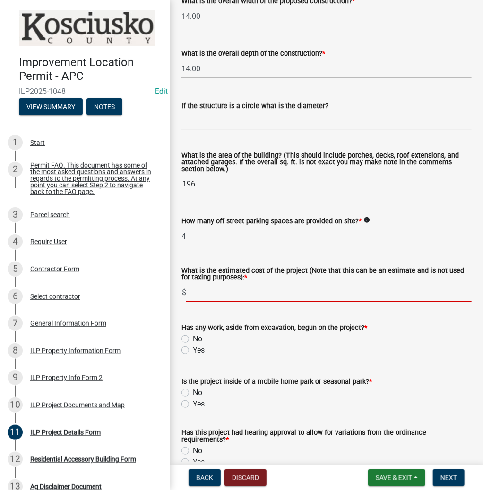
scroll to position [632, 0]
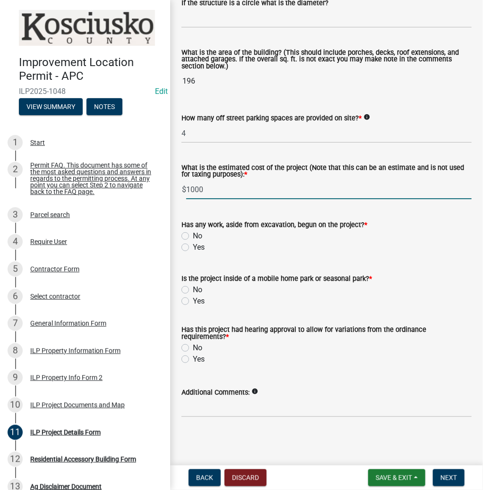
type input "1000"
click at [193, 234] on label "No" at bounding box center [197, 235] width 9 height 11
click at [193, 234] on input "No" at bounding box center [196, 233] width 6 height 6
radio input "true"
click at [184, 285] on div "No" at bounding box center [326, 289] width 290 height 11
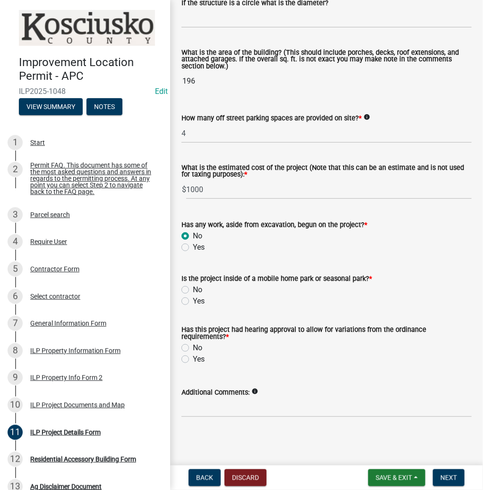
click at [193, 286] on label "No" at bounding box center [197, 289] width 9 height 11
click at [193, 286] on input "No" at bounding box center [196, 287] width 6 height 6
radio input "true"
click at [189, 347] on div "No" at bounding box center [326, 347] width 290 height 11
click at [193, 347] on label "No" at bounding box center [197, 347] width 9 height 11
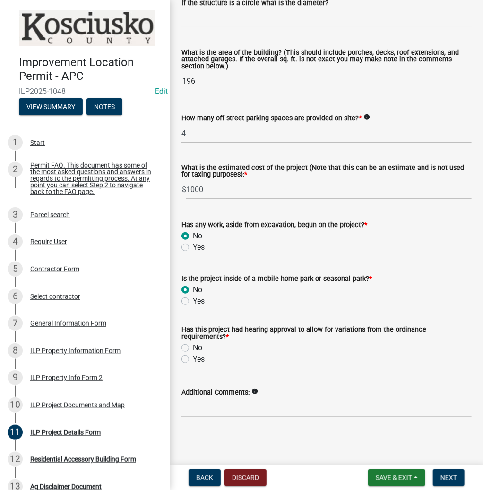
click at [193, 347] on input "No" at bounding box center [196, 345] width 6 height 6
radio input "true"
click at [448, 479] on span "Next" at bounding box center [448, 478] width 17 height 8
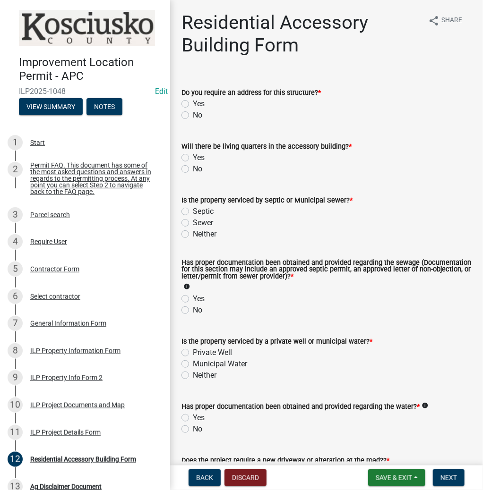
click at [193, 114] on label "No" at bounding box center [197, 115] width 9 height 11
click at [193, 114] on input "No" at bounding box center [196, 113] width 6 height 6
radio input "true"
click at [193, 167] on label "No" at bounding box center [197, 168] width 9 height 11
click at [193, 167] on input "No" at bounding box center [196, 166] width 6 height 6
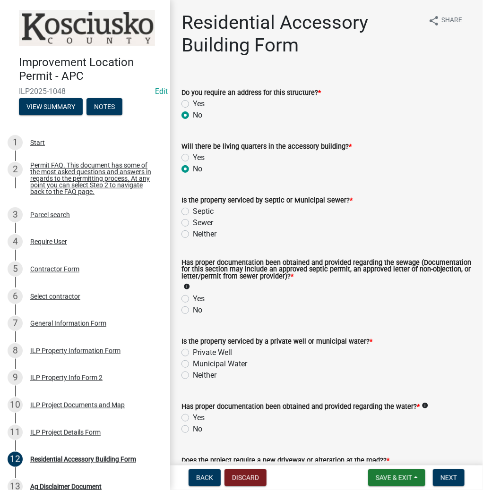
radio input "true"
click at [185, 207] on div "Septic" at bounding box center [326, 211] width 290 height 11
click at [193, 212] on label "Septic" at bounding box center [203, 211] width 21 height 11
click at [193, 212] on input "Septic" at bounding box center [196, 209] width 6 height 6
radio input "true"
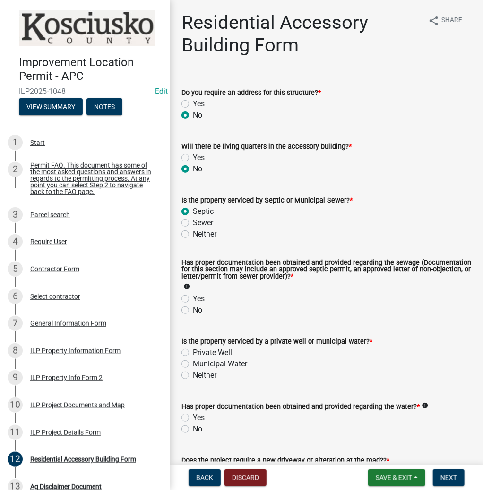
click at [193, 297] on label "Yes" at bounding box center [199, 298] width 12 height 11
click at [193, 297] on input "Yes" at bounding box center [196, 296] width 6 height 6
radio input "true"
click at [193, 352] on label "Private Well" at bounding box center [212, 352] width 39 height 11
click at [193, 352] on input "Private Well" at bounding box center [196, 350] width 6 height 6
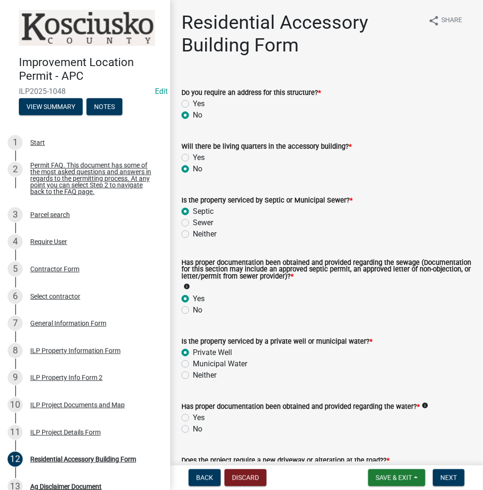
radio input "true"
click at [193, 418] on label "Yes" at bounding box center [199, 417] width 12 height 11
click at [193, 418] on input "Yes" at bounding box center [196, 415] width 6 height 6
radio input "true"
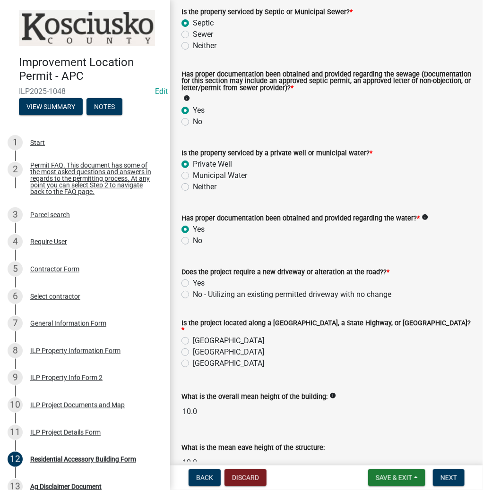
scroll to position [189, 0]
click at [193, 293] on label "No - Utilizing an existing permitted driveway with no change" at bounding box center [292, 293] width 198 height 11
click at [193, 293] on input "No - Utilizing an existing permitted driveway with no change" at bounding box center [196, 291] width 6 height 6
radio input "true"
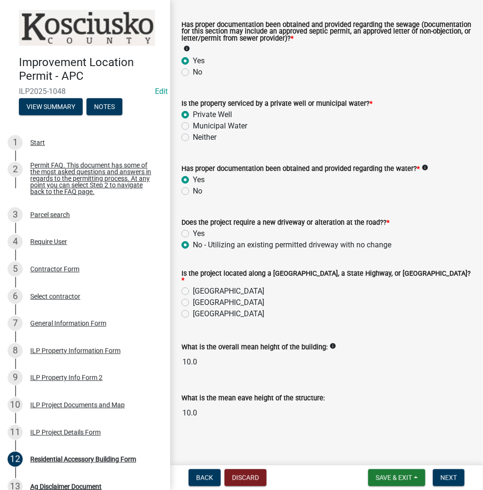
scroll to position [239, 0]
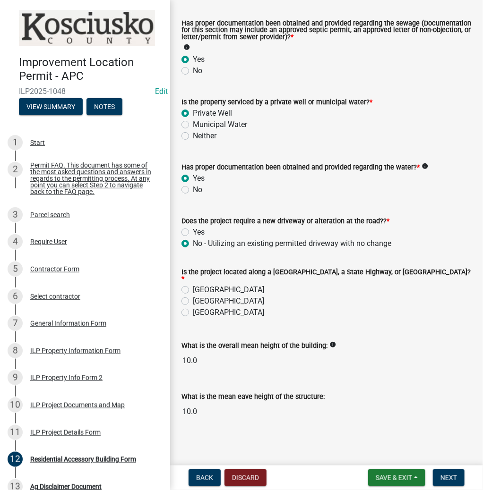
click at [193, 285] on label "[GEOGRAPHIC_DATA]" at bounding box center [228, 289] width 71 height 11
click at [193, 285] on input "[GEOGRAPHIC_DATA]" at bounding box center [196, 287] width 6 height 6
radio input "true"
click at [440, 476] on button "Next" at bounding box center [448, 477] width 32 height 17
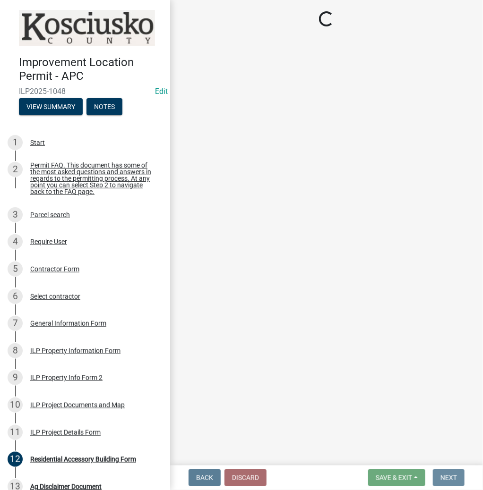
scroll to position [0, 0]
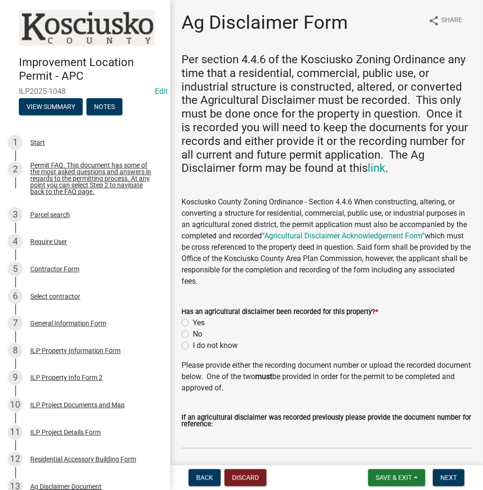
click at [193, 323] on label "Yes" at bounding box center [199, 322] width 12 height 11
click at [193, 323] on input "Yes" at bounding box center [196, 320] width 6 height 6
radio input "true"
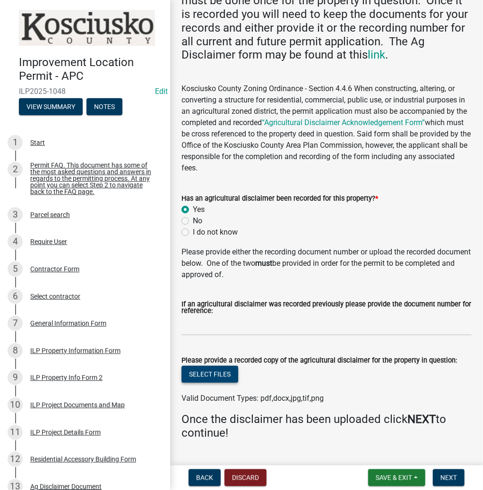
click at [213, 379] on button "Select files" at bounding box center [209, 374] width 57 height 17
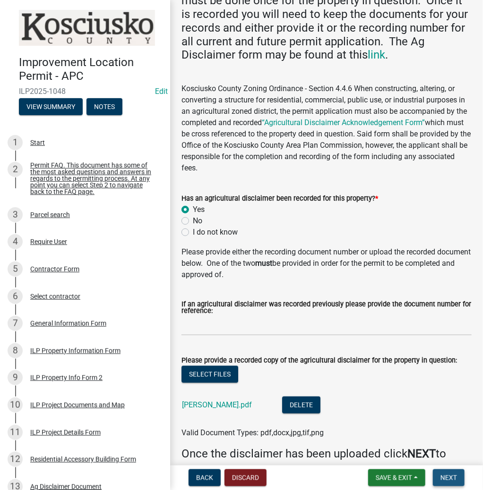
click at [444, 475] on span "Next" at bounding box center [448, 478] width 17 height 8
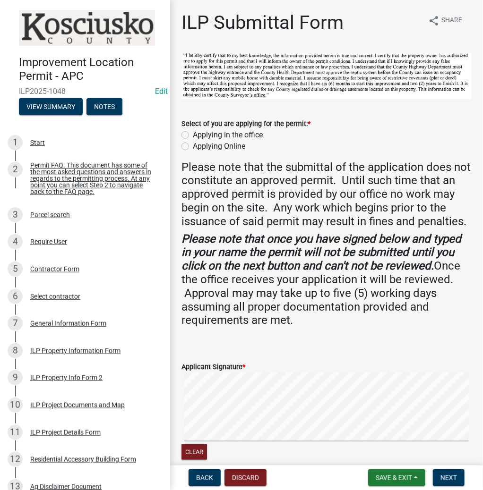
click at [193, 133] on label "Applying in the office" at bounding box center [228, 134] width 70 height 11
click at [193, 133] on input "Applying in the office" at bounding box center [196, 132] width 6 height 6
radio input "true"
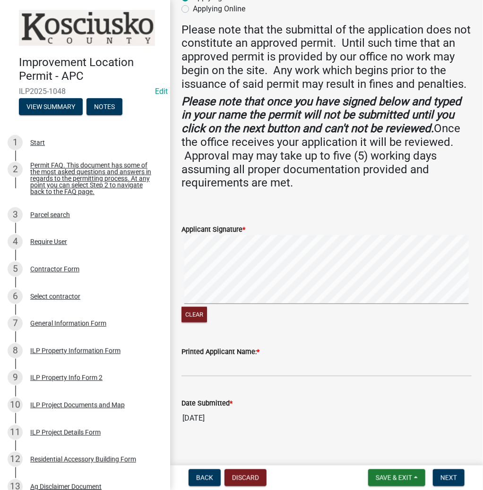
scroll to position [161, 0]
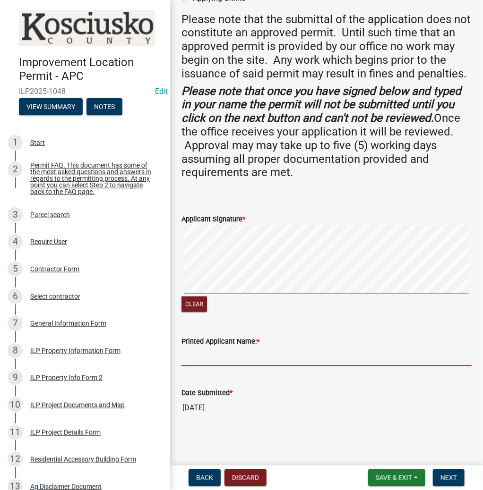
click at [204, 355] on input "Printed Applicant Name: *" at bounding box center [326, 356] width 290 height 19
type input "[PERSON_NAME]"
click at [455, 483] on button "Next" at bounding box center [448, 477] width 32 height 17
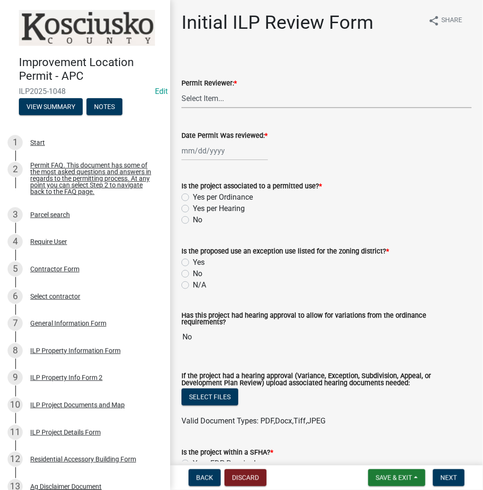
click at [216, 95] on select "Select Item... MMS LT AT CS [PERSON_NAME]" at bounding box center [326, 98] width 290 height 19
click at [181, 89] on select "Select Item... MMS LT AT CS [PERSON_NAME]" at bounding box center [326, 98] width 290 height 19
select select "c872cdc8-ca01-49f1-a213-e4b05fa58cd2"
click at [208, 152] on div at bounding box center [224, 150] width 86 height 19
select select "8"
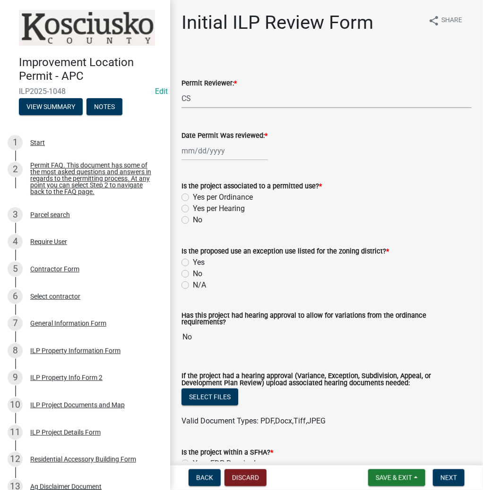
select select "2025"
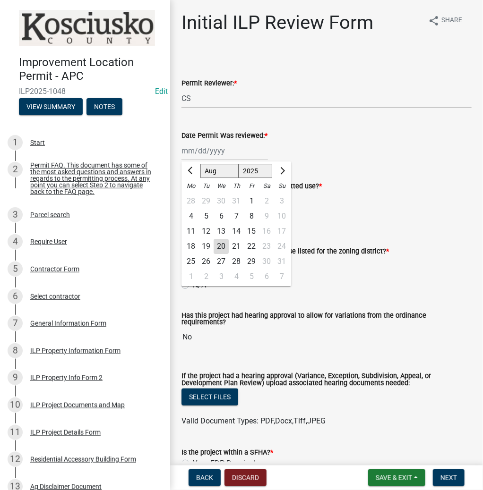
click at [219, 242] on div "20" at bounding box center [220, 246] width 15 height 15
type input "[DATE]"
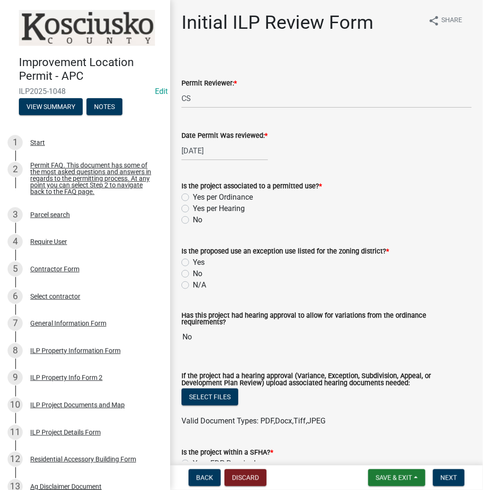
click at [193, 197] on label "Yes per Ordinance" at bounding box center [223, 197] width 60 height 11
click at [193, 197] on input "Yes per Ordinance" at bounding box center [196, 195] width 6 height 6
radio input "true"
click at [193, 274] on label "No" at bounding box center [197, 273] width 9 height 11
click at [193, 274] on input "No" at bounding box center [196, 271] width 6 height 6
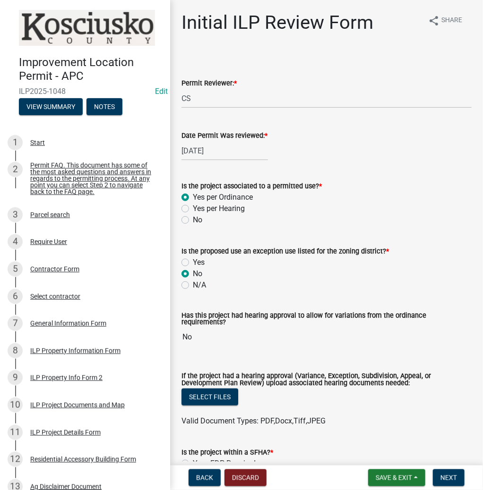
radio input "true"
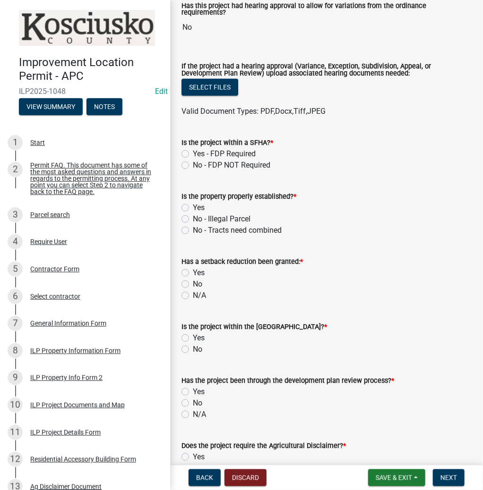
scroll to position [378, 0]
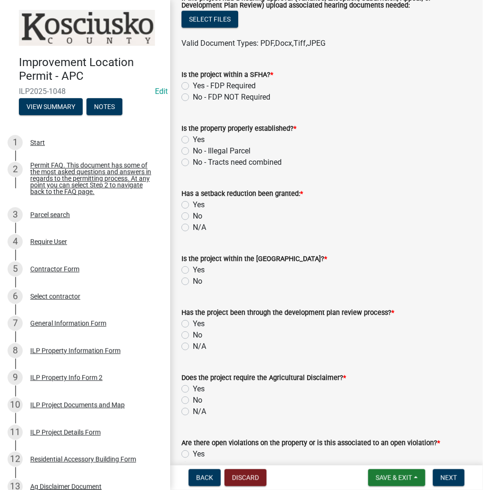
click at [193, 92] on label "No - FDP NOT Required" at bounding box center [231, 97] width 77 height 11
click at [193, 92] on input "No - FDP NOT Required" at bounding box center [196, 95] width 6 height 6
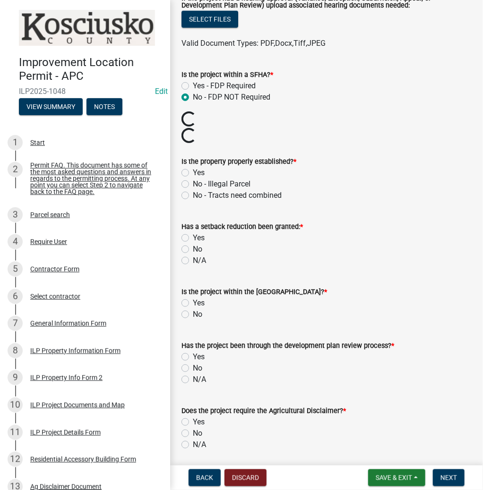
radio input "true"
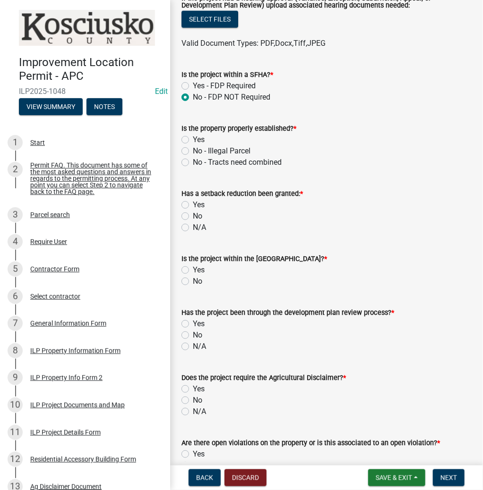
click at [193, 136] on label "Yes" at bounding box center [199, 139] width 12 height 11
click at [193, 136] on input "Yes" at bounding box center [196, 137] width 6 height 6
radio input "true"
click at [193, 211] on label "No" at bounding box center [197, 216] width 9 height 11
click at [193, 211] on input "No" at bounding box center [196, 214] width 6 height 6
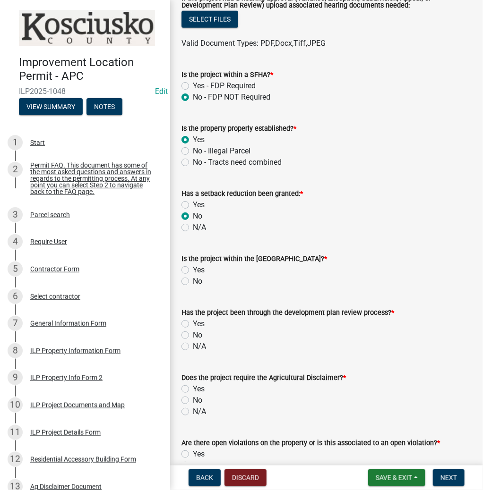
radio input "true"
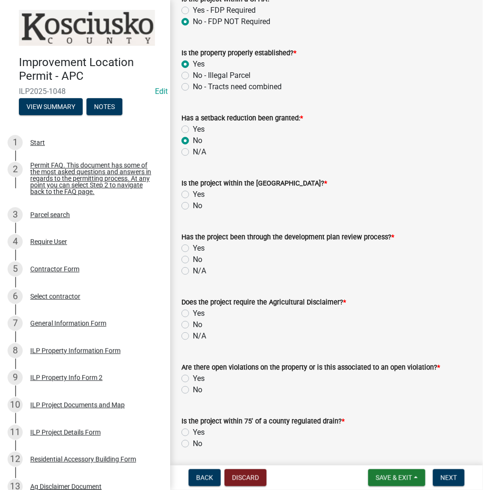
click at [193, 200] on label "No" at bounding box center [197, 205] width 9 height 11
click at [193, 200] on input "No" at bounding box center [196, 203] width 6 height 6
radio input "true"
click at [193, 255] on label "No" at bounding box center [197, 259] width 9 height 11
click at [193, 255] on input "No" at bounding box center [196, 257] width 6 height 6
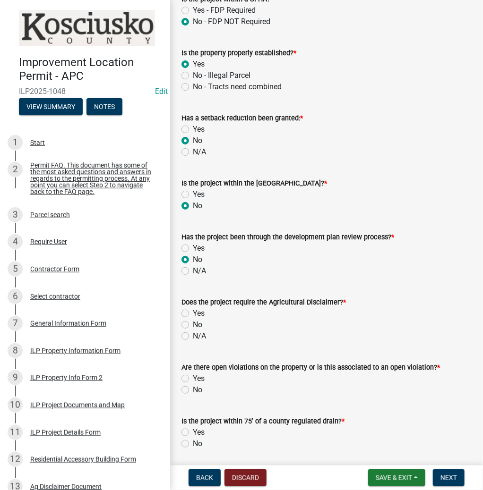
radio input "true"
click at [193, 308] on label "Yes" at bounding box center [199, 313] width 12 height 11
click at [193, 308] on input "Yes" at bounding box center [196, 311] width 6 height 6
radio input "true"
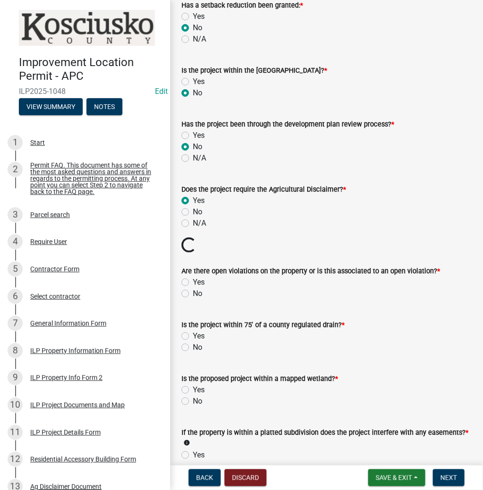
scroll to position [567, 0]
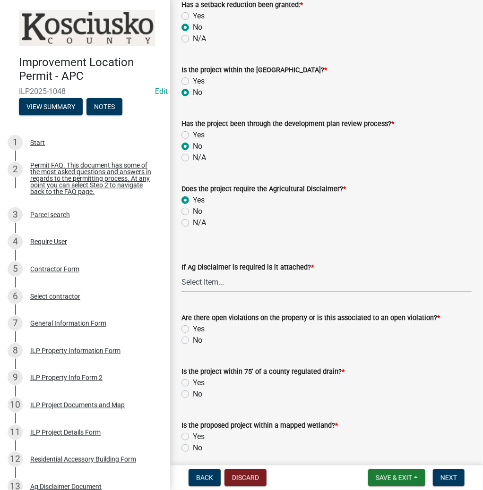
click at [218, 277] on select "Select Item... Yes No" at bounding box center [326, 282] width 290 height 19
click at [181, 273] on select "Select Item... Yes No" at bounding box center [326, 282] width 290 height 19
select select "c0fa77dd-9ee0-4144-9979-eb2eebb8c086"
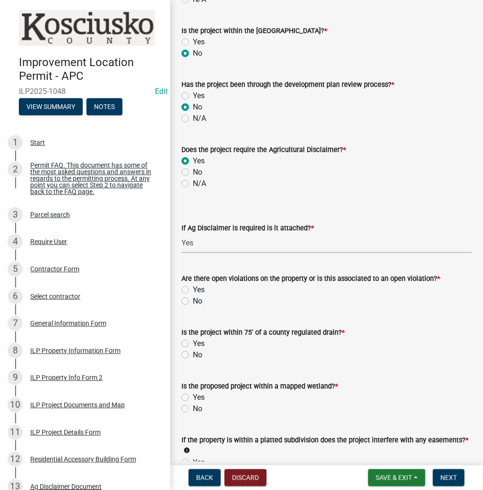
scroll to position [718, 0]
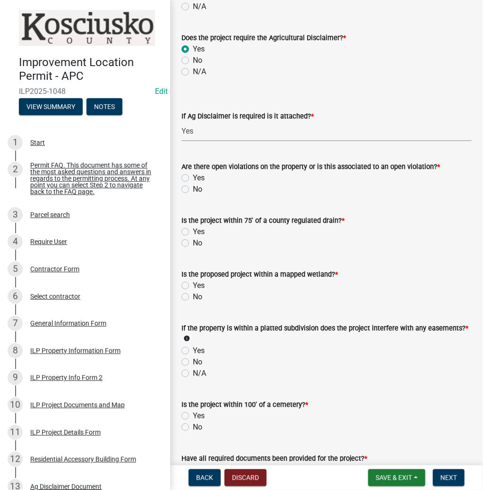
click at [193, 184] on label "No" at bounding box center [197, 189] width 9 height 11
click at [193, 184] on input "No" at bounding box center [196, 187] width 6 height 6
radio input "true"
drag, startPoint x: 183, startPoint y: 240, endPoint x: 187, endPoint y: 249, distance: 10.2
click at [193, 240] on label "No" at bounding box center [197, 242] width 9 height 11
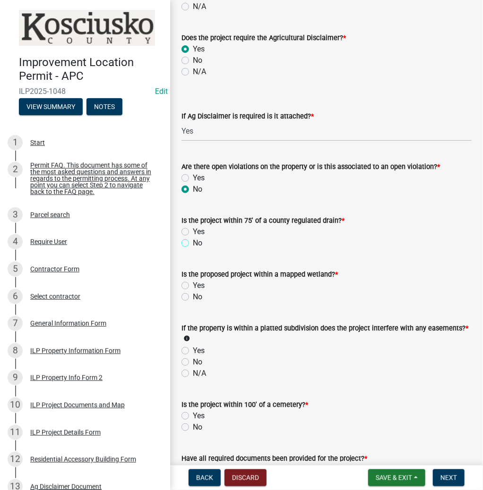
click at [193, 240] on input "No" at bounding box center [196, 240] width 6 height 6
radio input "true"
click at [193, 293] on label "No" at bounding box center [197, 296] width 9 height 11
click at [193, 293] on input "No" at bounding box center [196, 294] width 6 height 6
radio input "true"
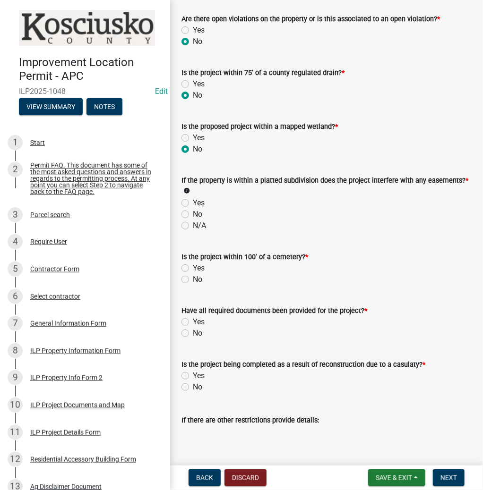
scroll to position [869, 0]
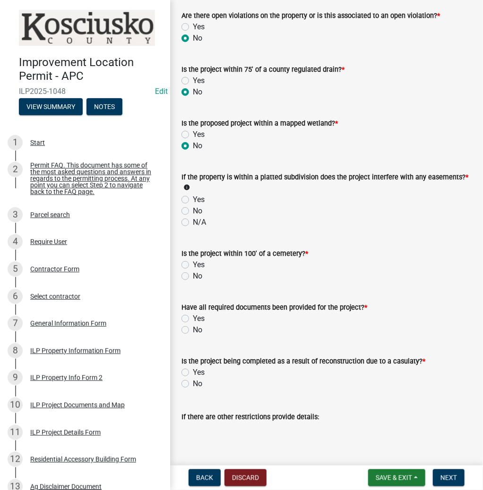
click at [193, 208] on label "No" at bounding box center [197, 210] width 9 height 11
click at [193, 208] on input "No" at bounding box center [196, 208] width 6 height 6
radio input "true"
click at [193, 271] on label "No" at bounding box center [197, 276] width 9 height 11
click at [193, 271] on input "No" at bounding box center [196, 274] width 6 height 6
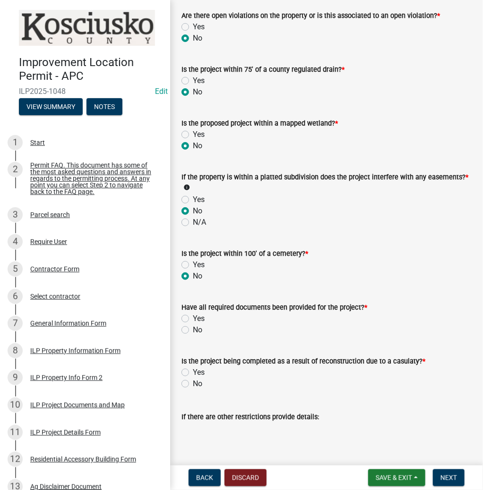
radio input "true"
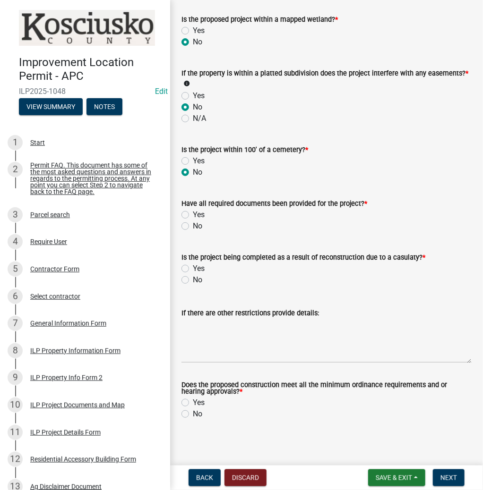
click at [193, 210] on label "Yes" at bounding box center [199, 214] width 12 height 11
click at [193, 210] on input "Yes" at bounding box center [196, 212] width 6 height 6
radio input "true"
click at [193, 277] on label "No" at bounding box center [197, 279] width 9 height 11
click at [193, 277] on input "No" at bounding box center [196, 277] width 6 height 6
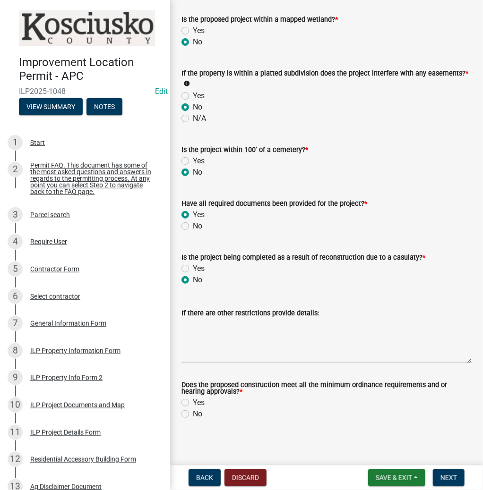
radio input "true"
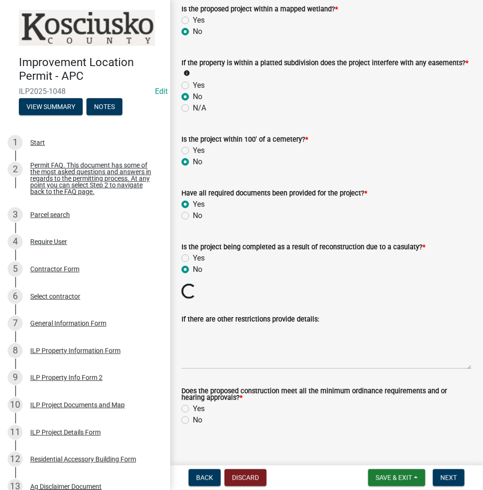
scroll to position [989, 0]
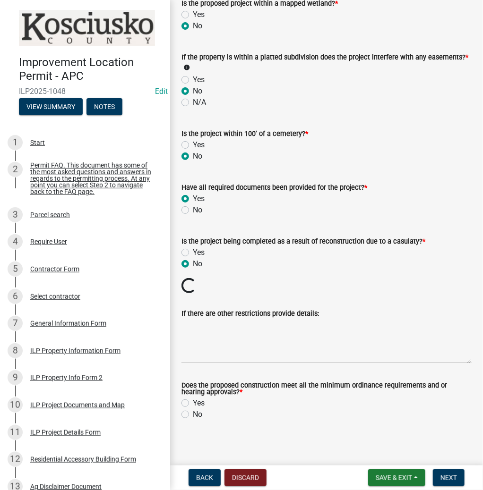
click at [193, 398] on label "Yes" at bounding box center [199, 403] width 12 height 11
click at [193, 398] on input "Yes" at bounding box center [196, 401] width 6 height 6
radio input "true"
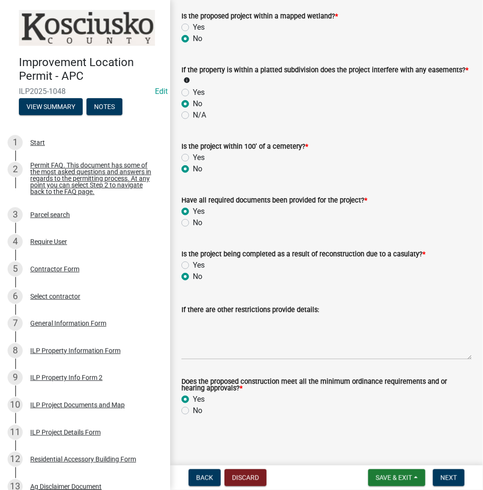
scroll to position [973, 0]
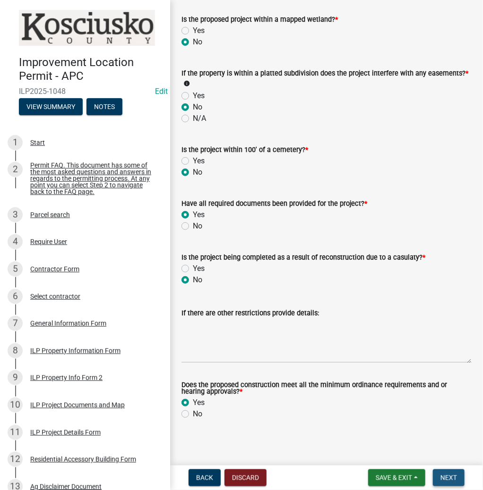
click at [457, 475] on button "Next" at bounding box center [448, 477] width 32 height 17
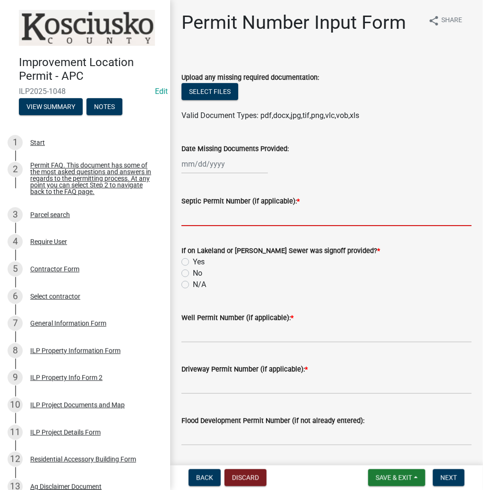
click at [208, 218] on input "Septic Permit Number (if applicable): *" at bounding box center [326, 216] width 290 height 19
type input "LONO"
click at [193, 273] on label "No" at bounding box center [197, 273] width 9 height 11
click at [193, 273] on input "No" at bounding box center [196, 271] width 6 height 6
radio input "true"
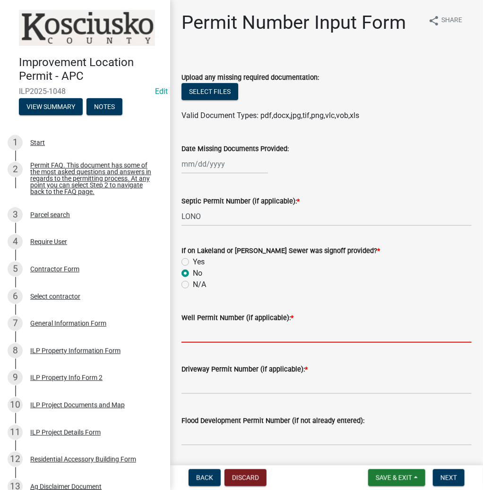
click at [196, 332] on input "Well Permit Number (if applicable): *" at bounding box center [326, 332] width 290 height 19
type input "LONO"
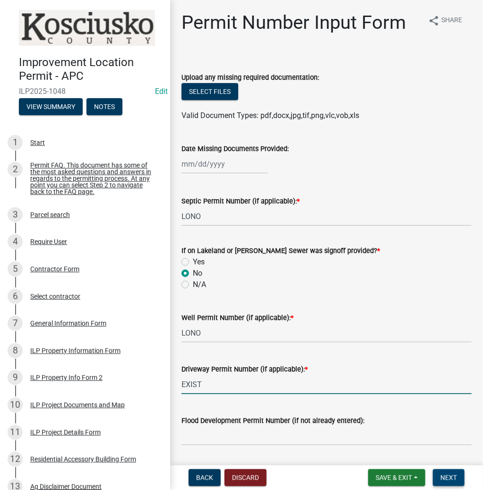
type input "EXIST"
click at [446, 476] on span "Next" at bounding box center [448, 478] width 17 height 8
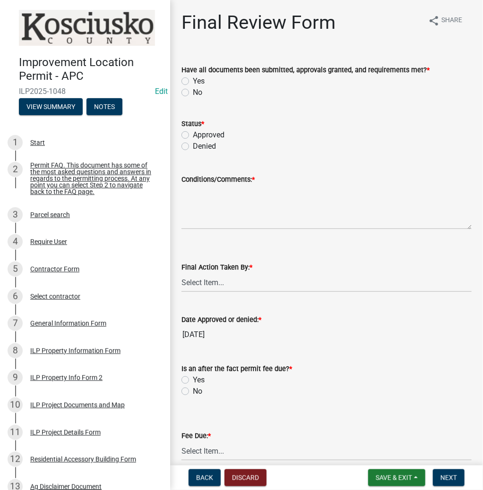
click at [193, 78] on label "Yes" at bounding box center [199, 81] width 12 height 11
click at [193, 78] on input "Yes" at bounding box center [196, 79] width 6 height 6
radio input "true"
click at [193, 135] on label "Approved" at bounding box center [209, 134] width 32 height 11
click at [193, 135] on input "Approved" at bounding box center [196, 132] width 6 height 6
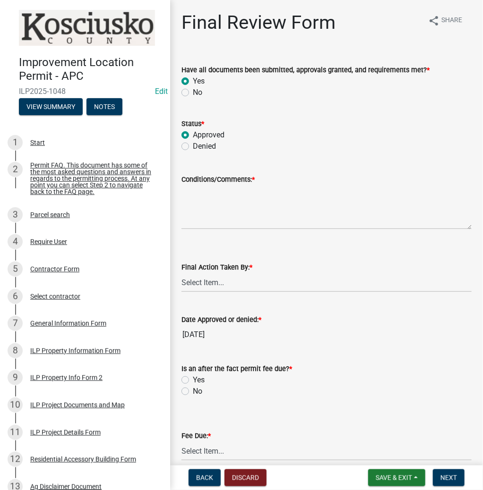
radio input "true"
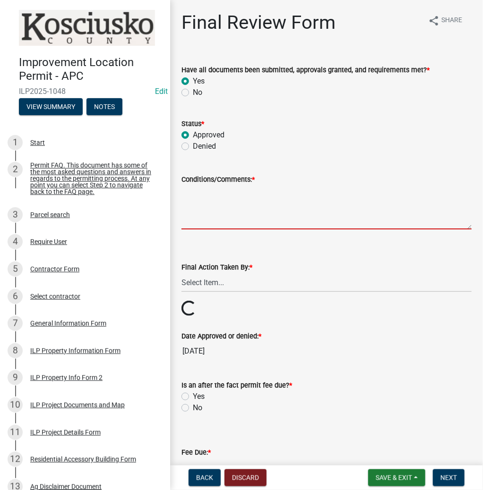
click at [192, 200] on textarea "Conditions/Comments: *" at bounding box center [326, 207] width 290 height 44
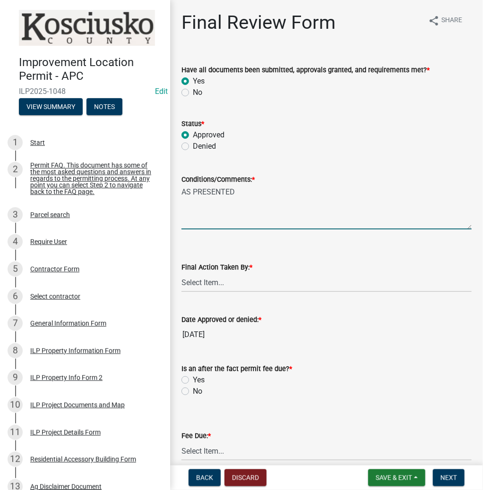
type textarea "AS PRESENTED"
click at [215, 284] on select "Select Item... MMS LT AT CS [PERSON_NAME]" at bounding box center [326, 282] width 290 height 19
click at [181, 273] on select "Select Item... MMS LT AT CS [PERSON_NAME]" at bounding box center [326, 282] width 290 height 19
select select "c872cdc8-ca01-49f1-a213-e4b05fa58cd2"
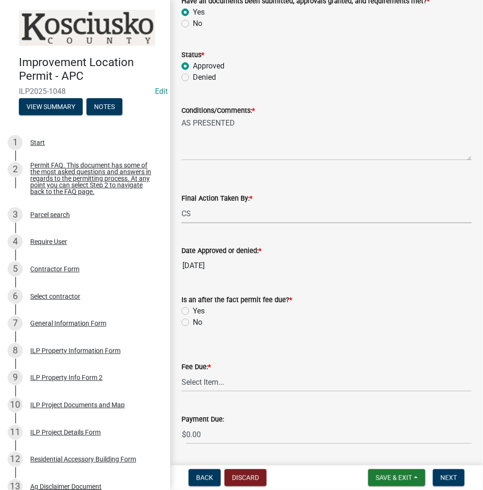
scroll to position [151, 0]
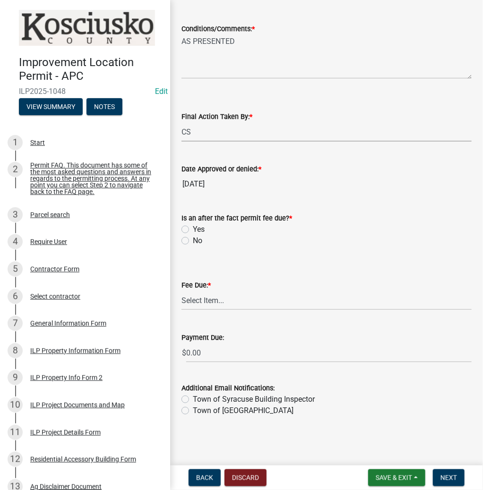
drag, startPoint x: 183, startPoint y: 238, endPoint x: 189, endPoint y: 246, distance: 10.8
click at [193, 238] on label "No" at bounding box center [197, 240] width 9 height 11
click at [193, 238] on input "No" at bounding box center [196, 238] width 6 height 6
radio input "true"
click at [199, 298] on select "Select Item... N/A $10.00 $25.00 $125.00 $250 $500 $500 + $10.00 for every 10 s…" at bounding box center [326, 300] width 290 height 19
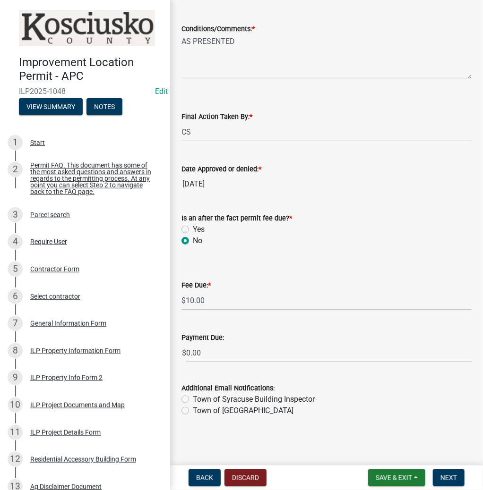
click at [181, 310] on select "Select Item... N/A $10.00 $25.00 $125.00 $250 $500 $500 + $10.00 for every 10 s…" at bounding box center [326, 300] width 290 height 19
select select "6f482d1d-eb35-47e6-92b0-143404755581"
click at [450, 474] on span "Next" at bounding box center [448, 478] width 17 height 8
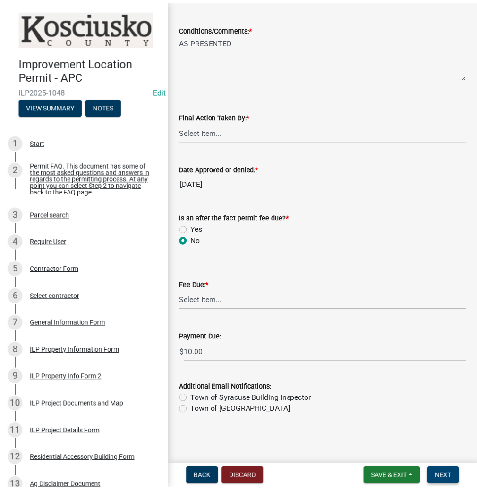
scroll to position [0, 0]
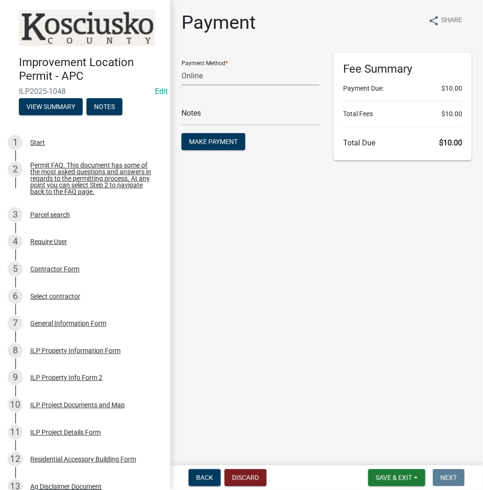
click at [210, 76] on select "Credit Card POS Check Cash Online" at bounding box center [250, 75] width 138 height 19
select select "1: 0"
click at [181, 66] on select "Credit Card POS Check Cash Online" at bounding box center [250, 75] width 138 height 19
click at [229, 115] on input "text" at bounding box center [250, 115] width 138 height 19
type input "4671"
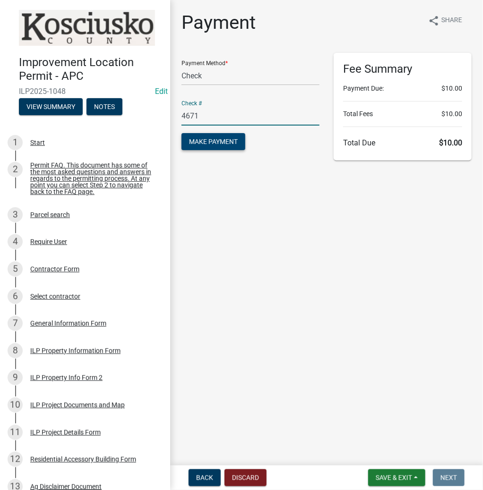
click at [232, 143] on span "Make Payment" at bounding box center [213, 142] width 49 height 8
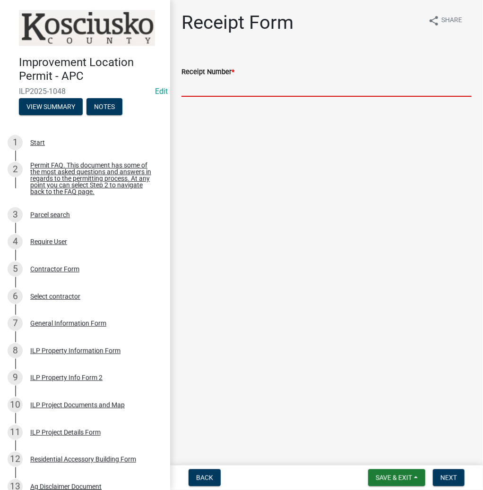
click at [212, 89] on input "Receipt Number *" at bounding box center [326, 86] width 290 height 19
click at [209, 81] on input "Receipt Number *" at bounding box center [326, 86] width 290 height 19
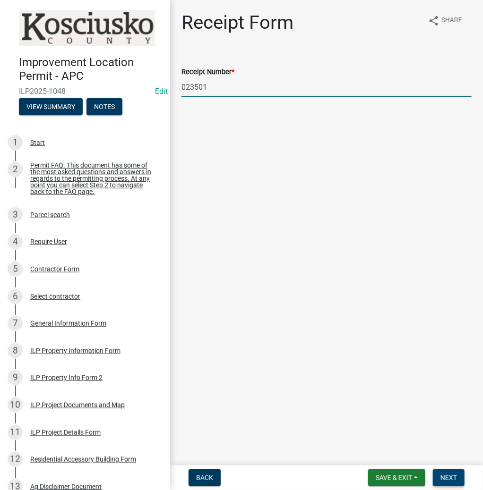
type input "023501"
click at [448, 473] on button "Next" at bounding box center [448, 477] width 32 height 17
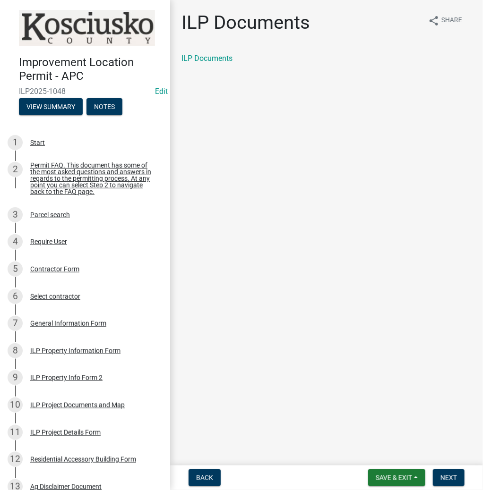
click at [229, 51] on div "ILP Documents share Share ILP Documents" at bounding box center [326, 45] width 304 height 69
click at [222, 57] on link "ILP Documents" at bounding box center [206, 58] width 51 height 9
click at [440, 472] on button "Next" at bounding box center [448, 477] width 32 height 17
